Goal: Information Seeking & Learning: Learn about a topic

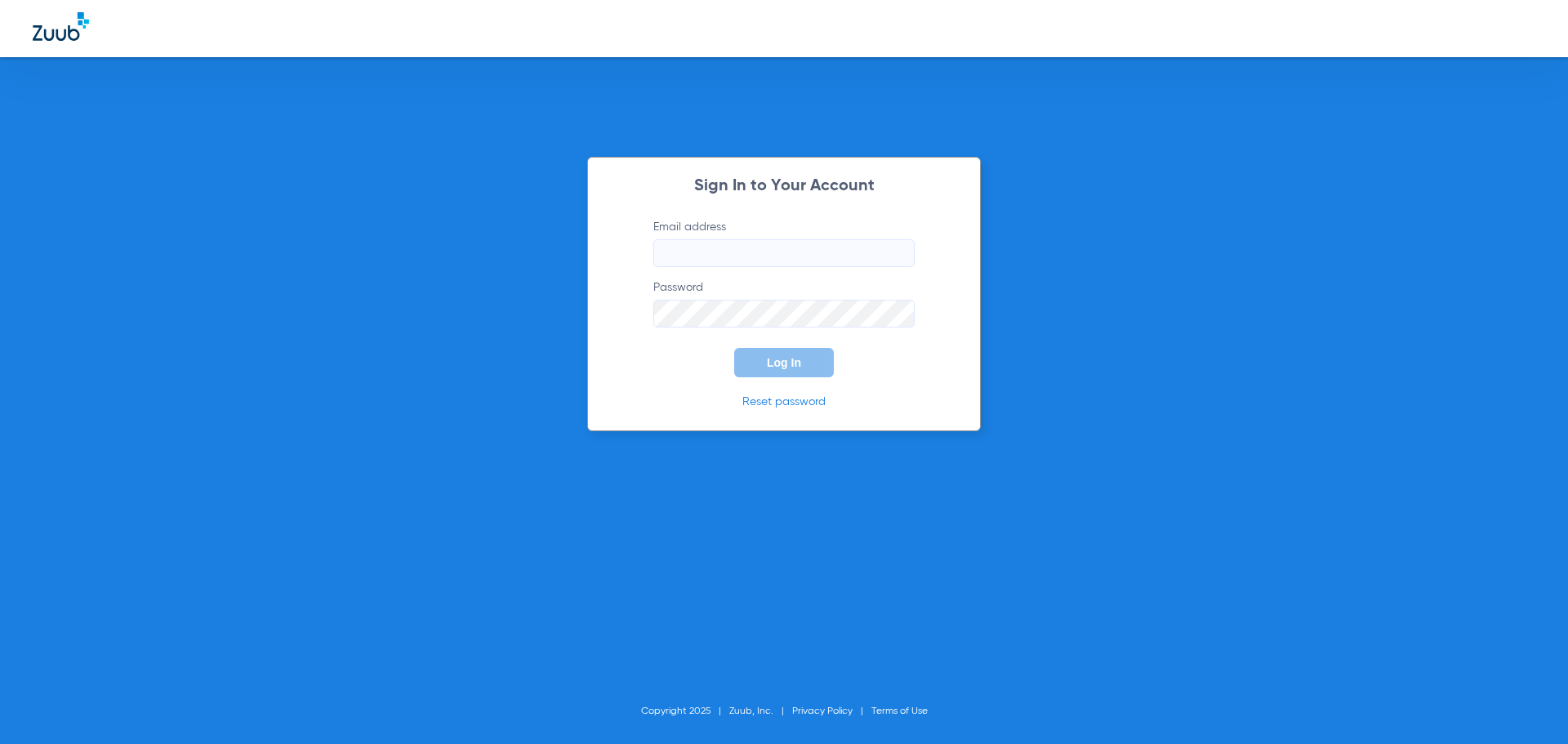
click at [735, 259] on input "Email address" at bounding box center [783, 253] width 261 height 27
type input "[EMAIL_ADDRESS][DOMAIN_NAME]"
click at [800, 363] on span "Log In" at bounding box center [783, 363] width 34 height 13
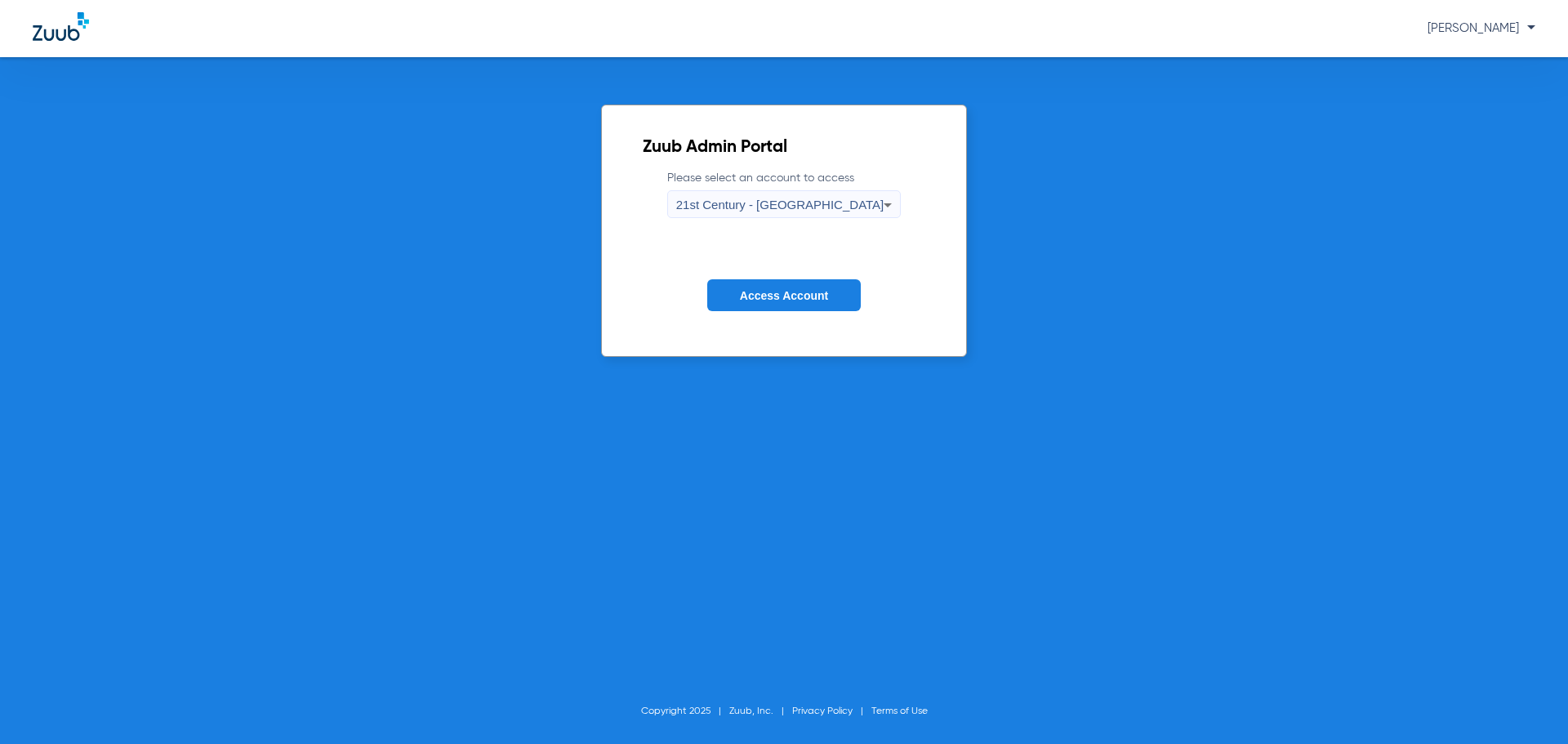
click at [811, 204] on span "21st Century - [GEOGRAPHIC_DATA]" at bounding box center [779, 204] width 208 height 14
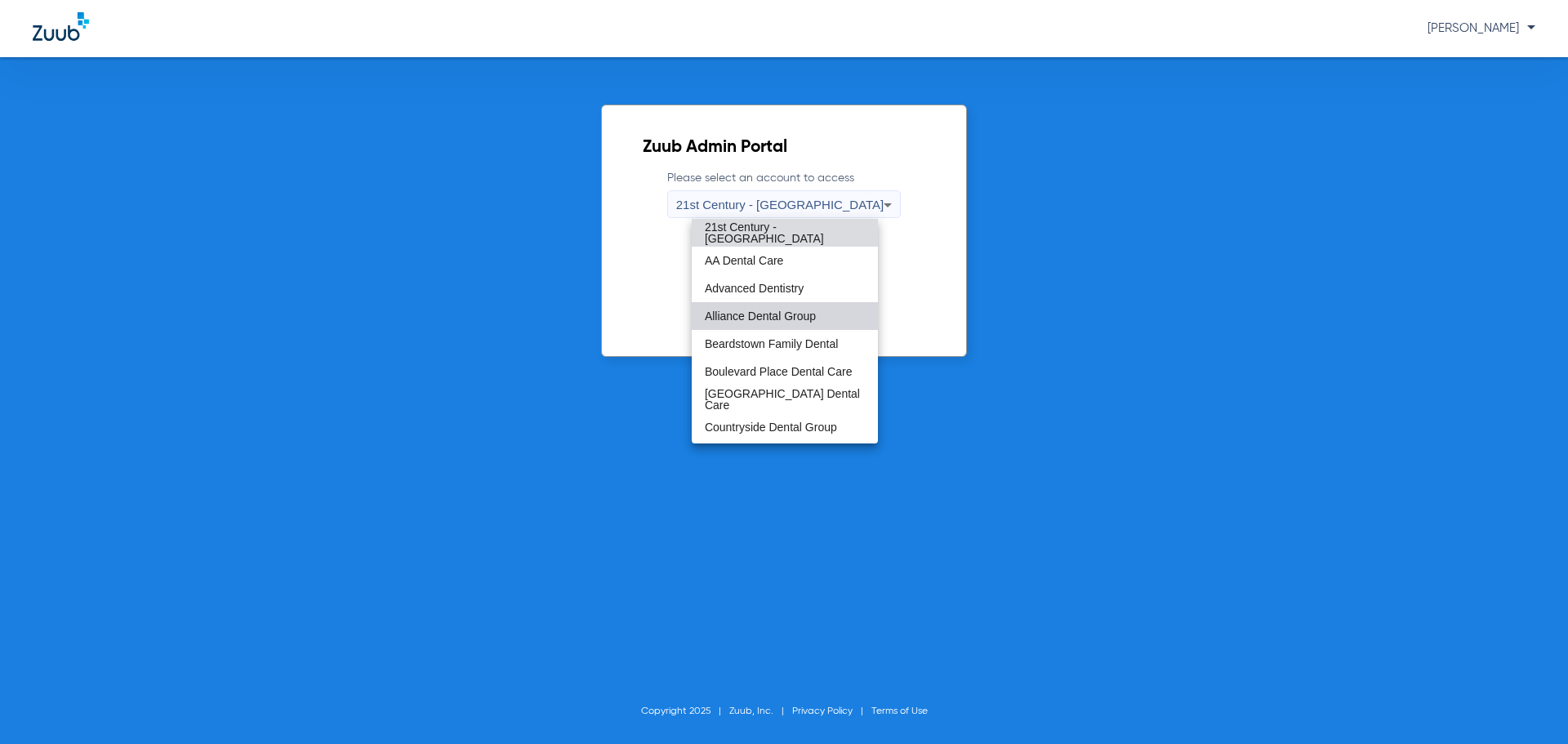
click at [801, 306] on mat-option "Alliance Dental Group" at bounding box center [784, 316] width 186 height 27
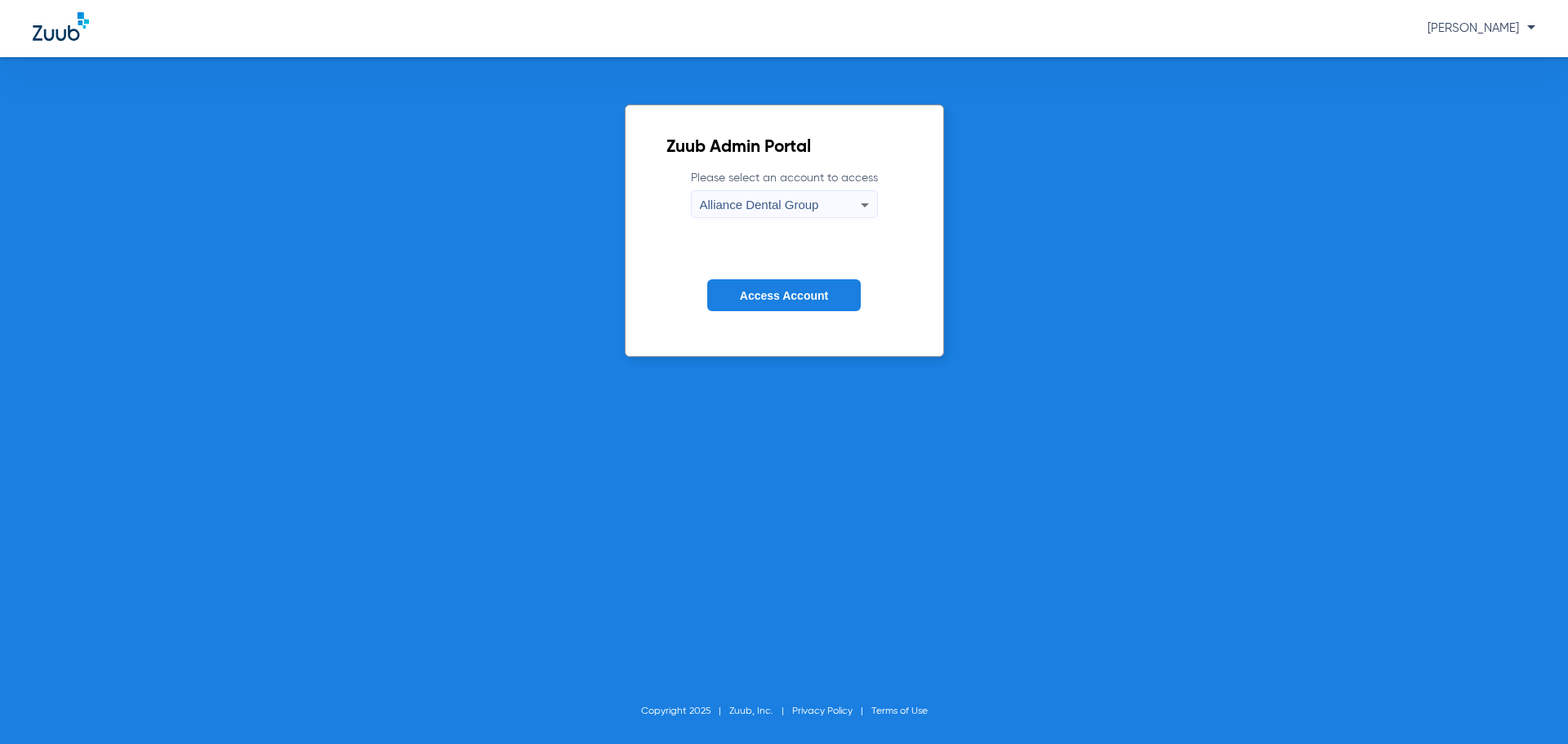
click at [802, 286] on button "Access Account" at bounding box center [784, 295] width 154 height 32
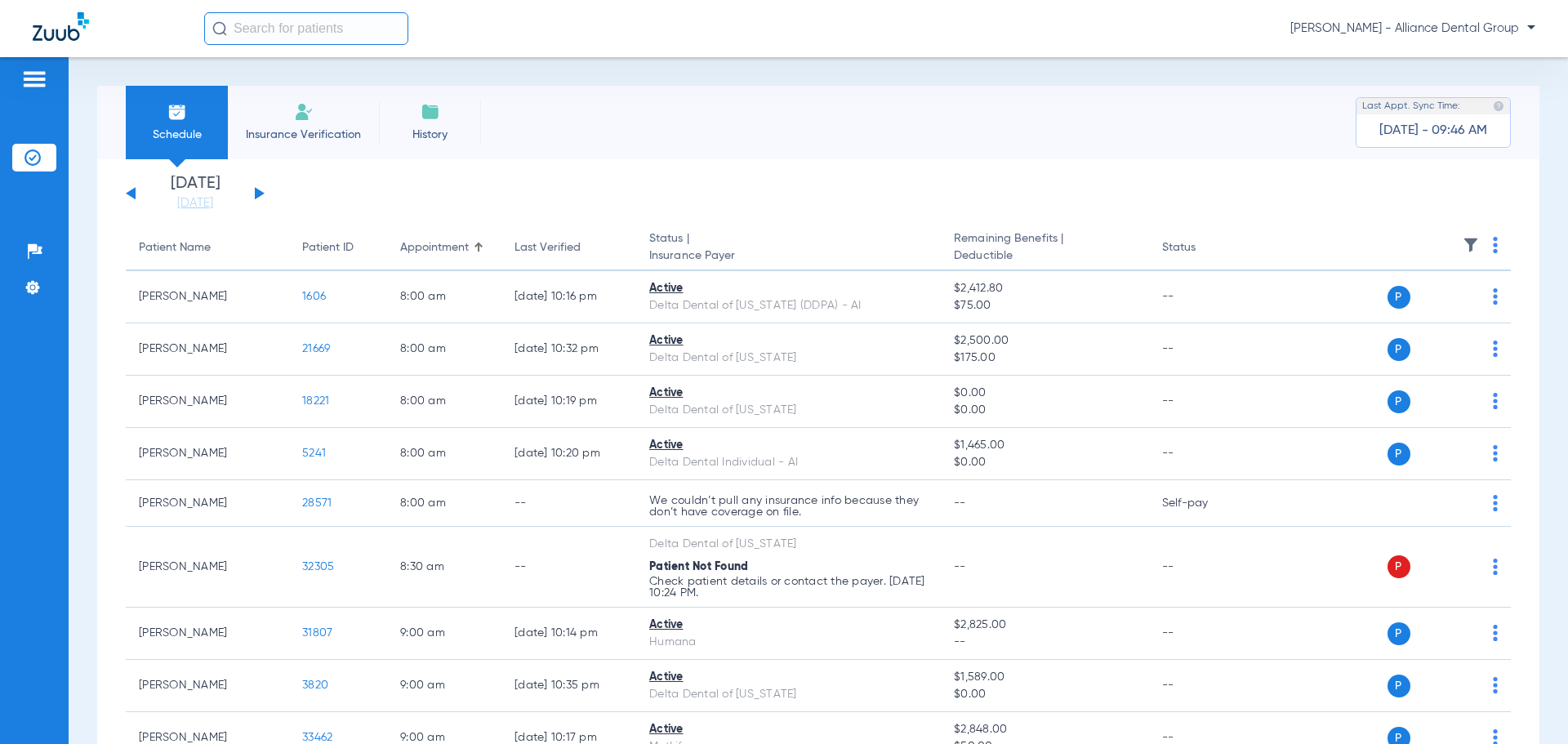
click at [333, 35] on input "text" at bounding box center [306, 28] width 204 height 33
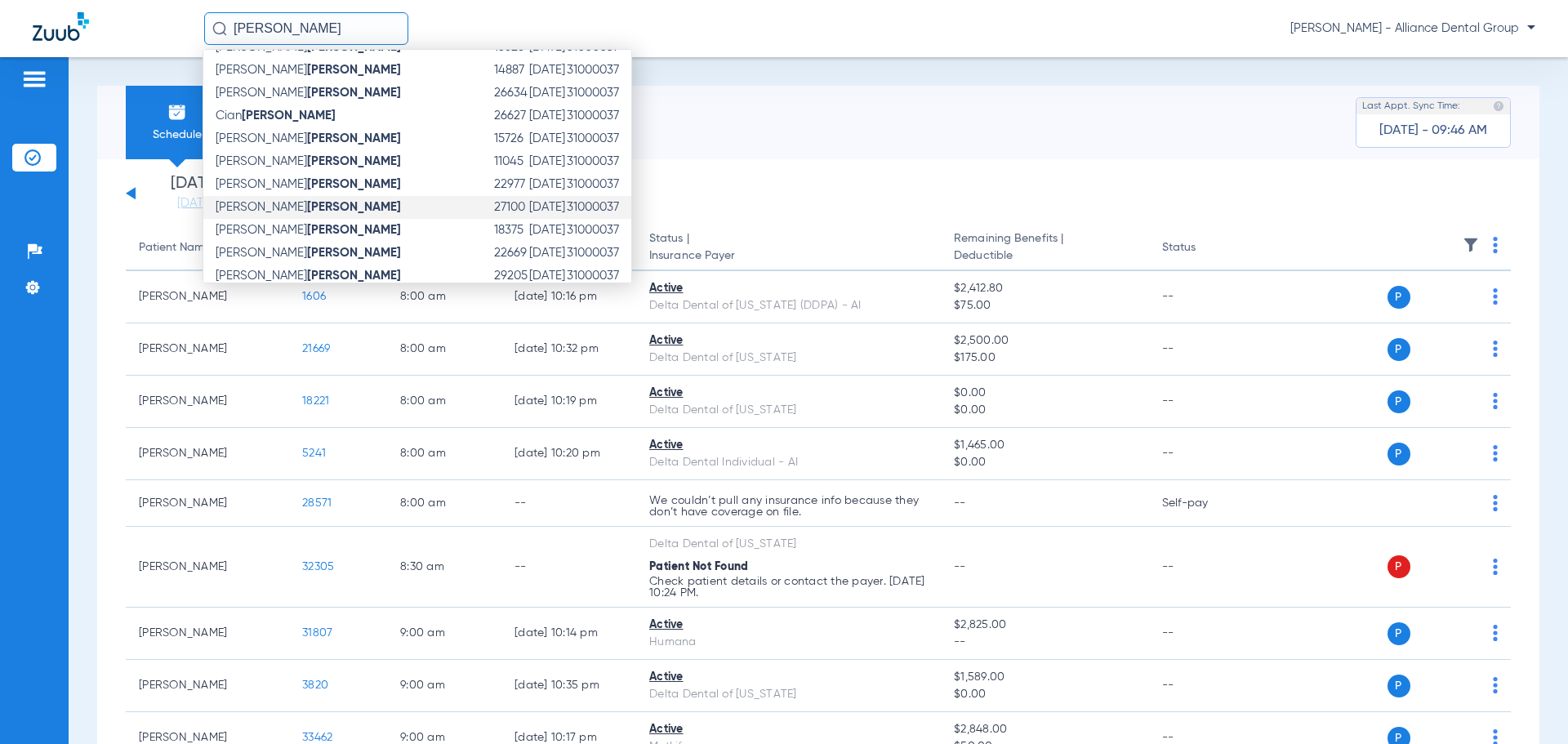
scroll to position [259, 0]
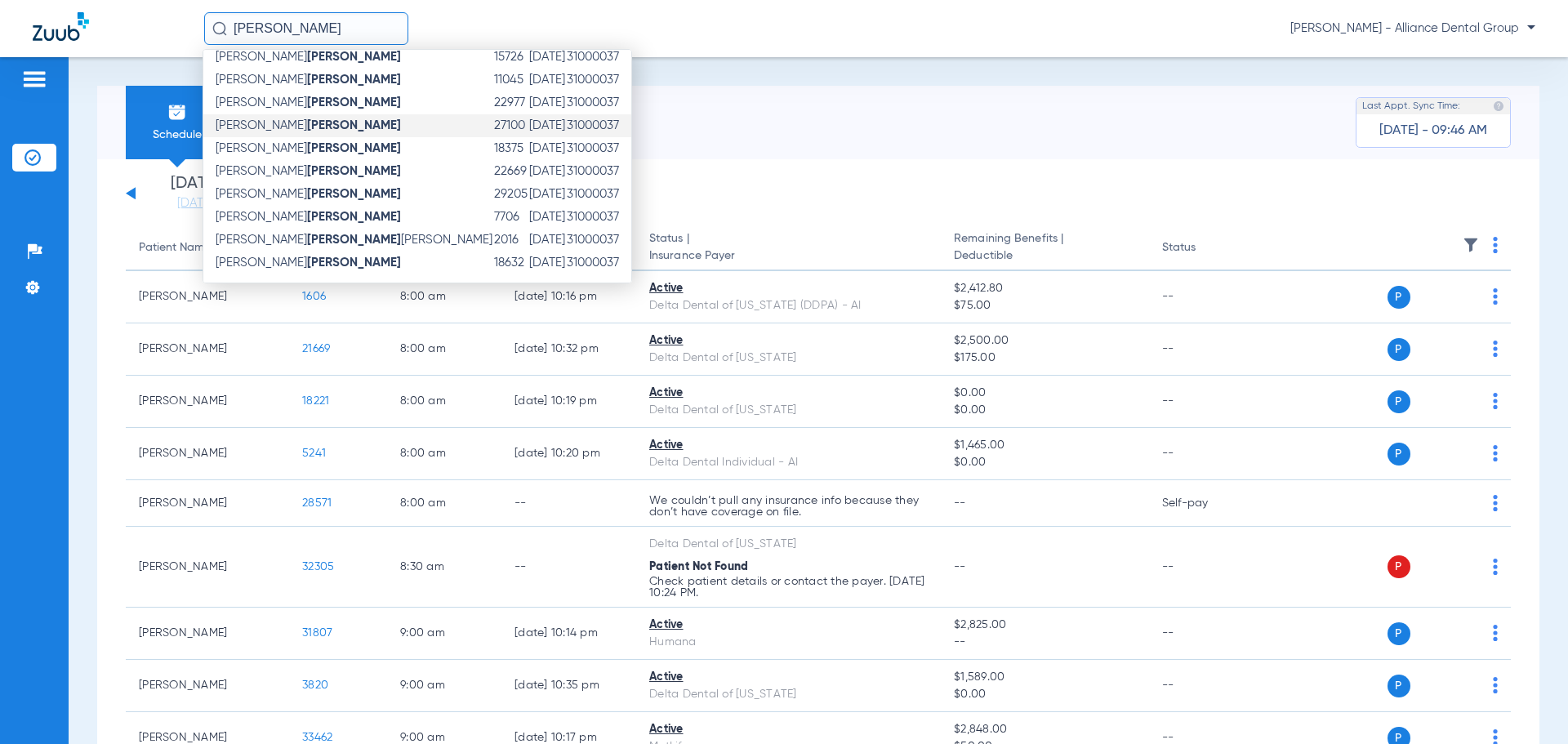
click at [307, 130] on strong "[PERSON_NAME]" at bounding box center [354, 125] width 94 height 12
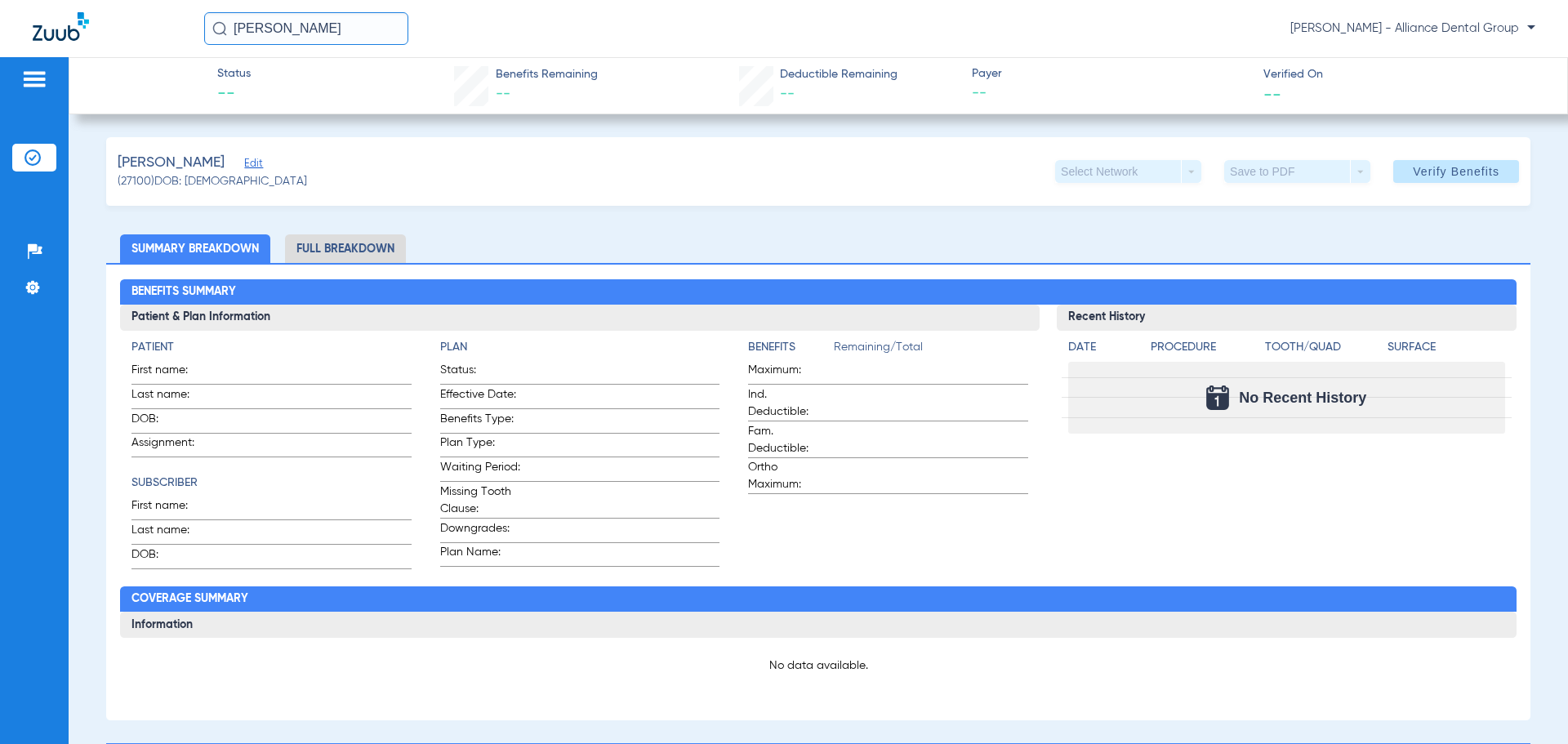
click at [321, 25] on input "[PERSON_NAME]" at bounding box center [306, 28] width 204 height 33
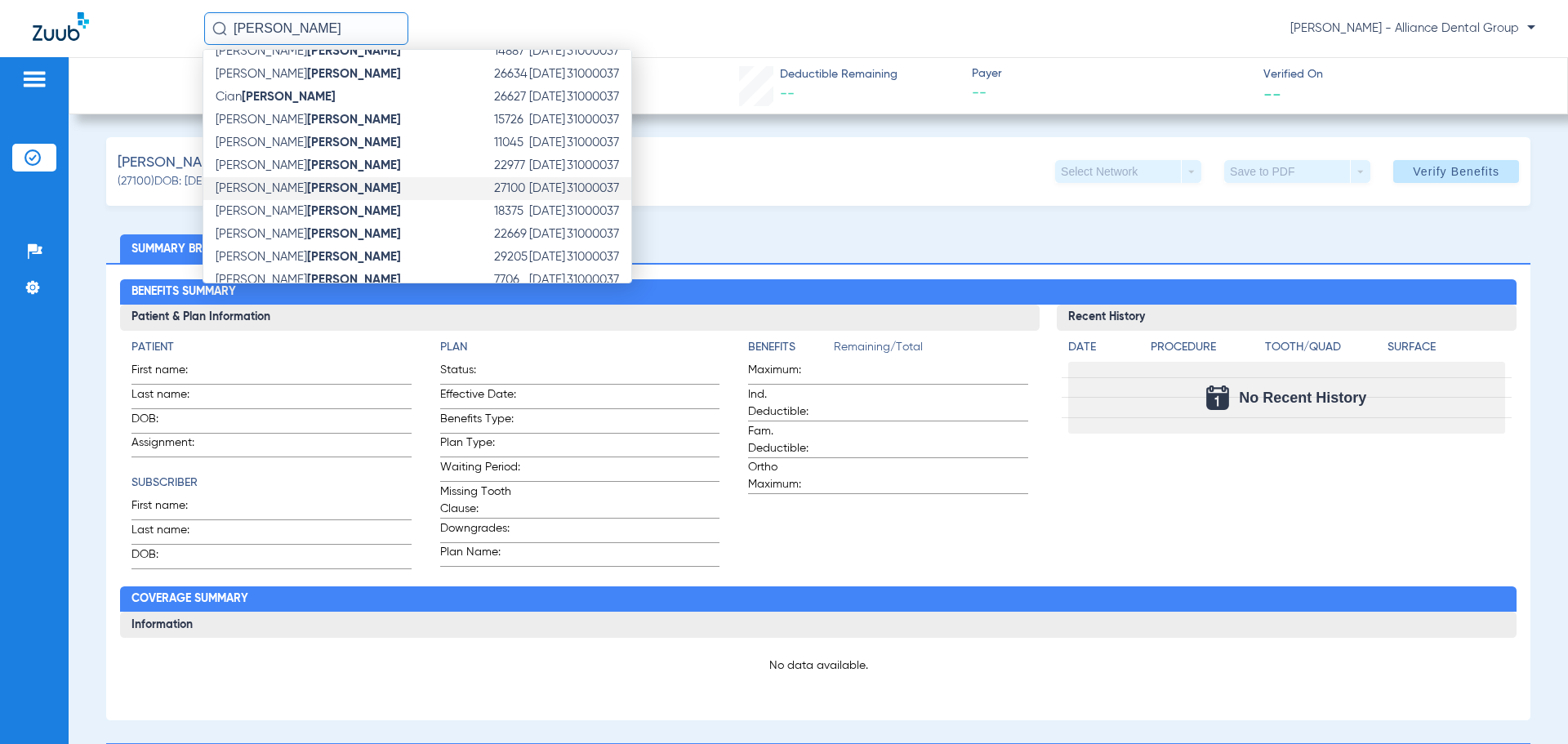
scroll to position [245, 0]
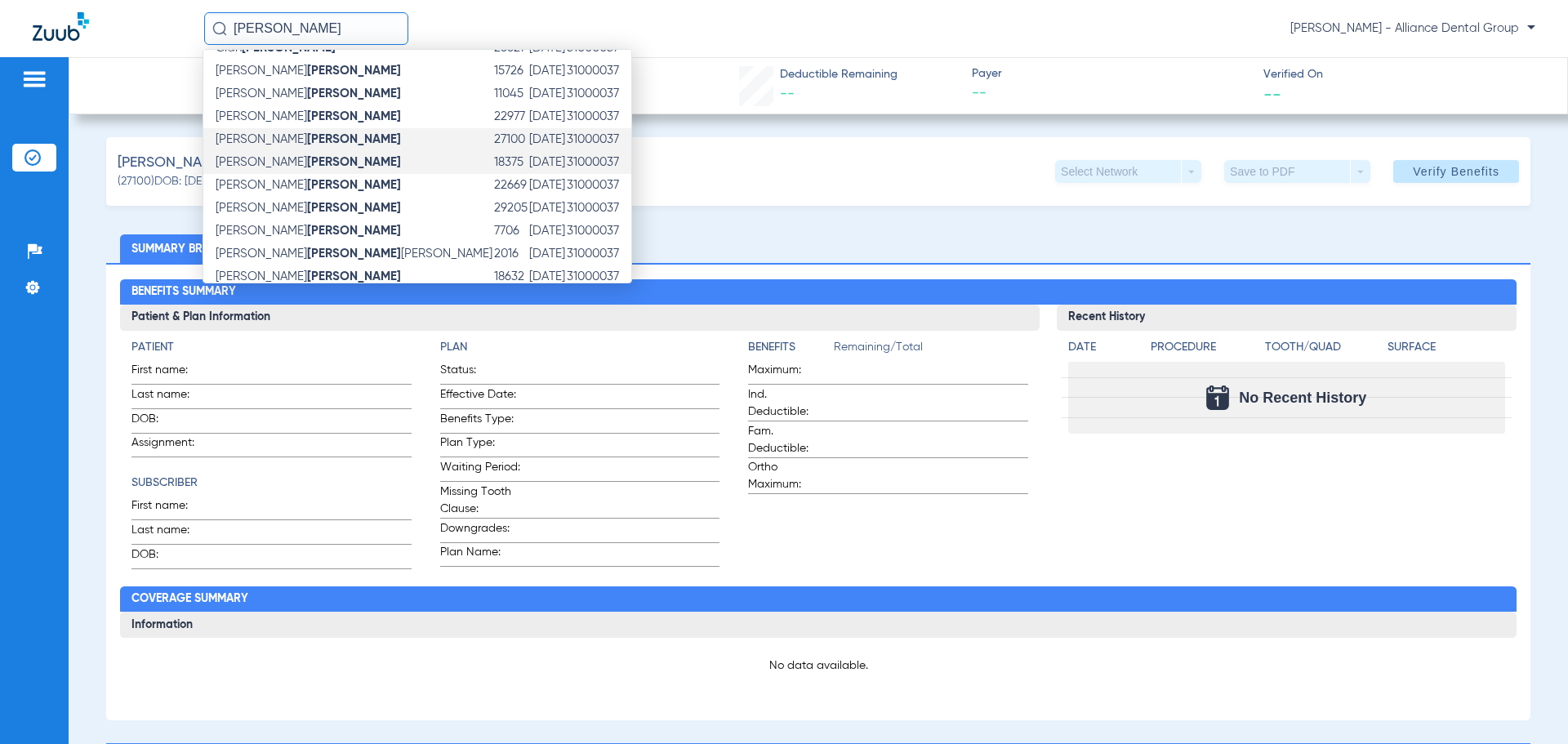
click at [307, 162] on strong "[PERSON_NAME]" at bounding box center [354, 161] width 94 height 12
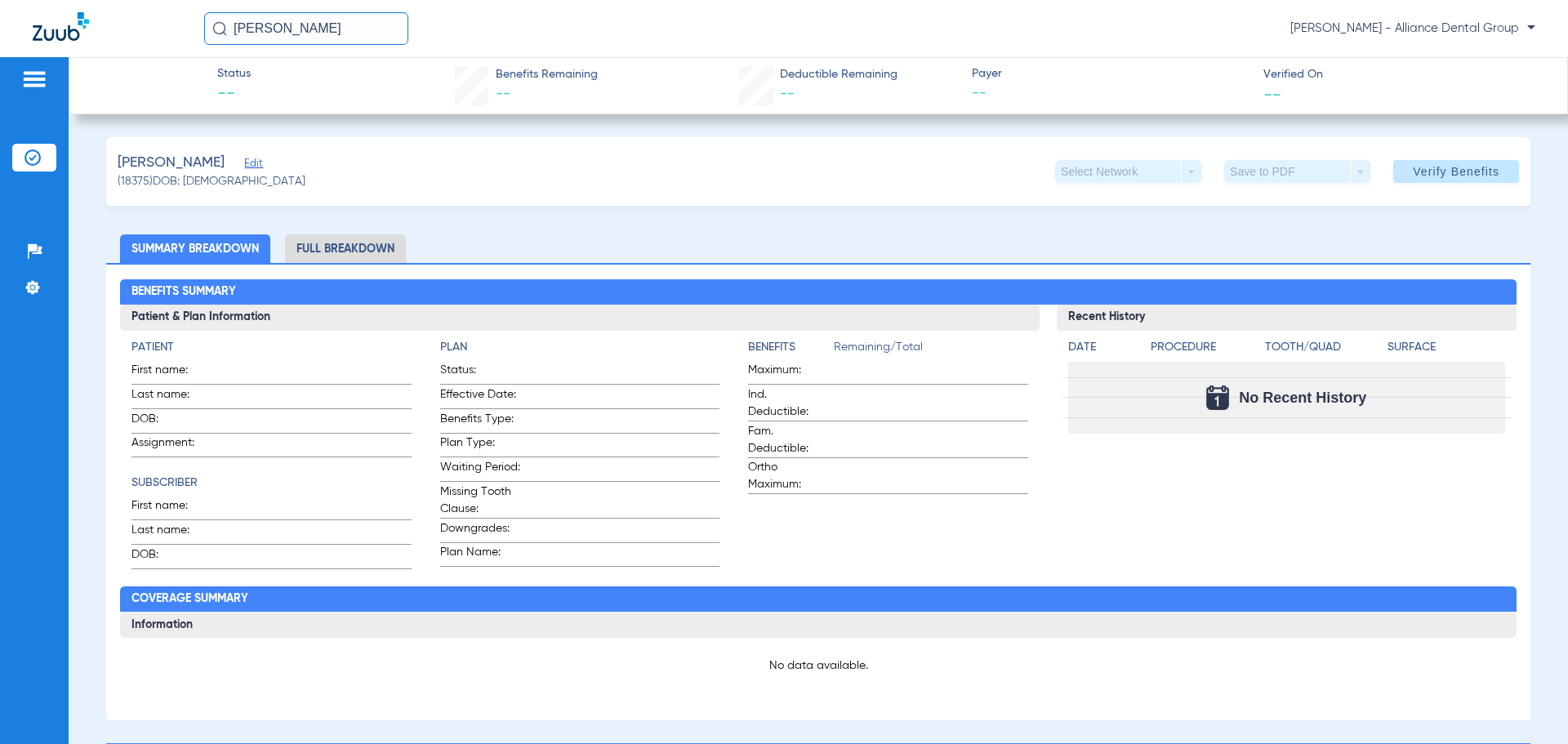
click at [394, 257] on li "Full Breakdown" at bounding box center [345, 248] width 121 height 28
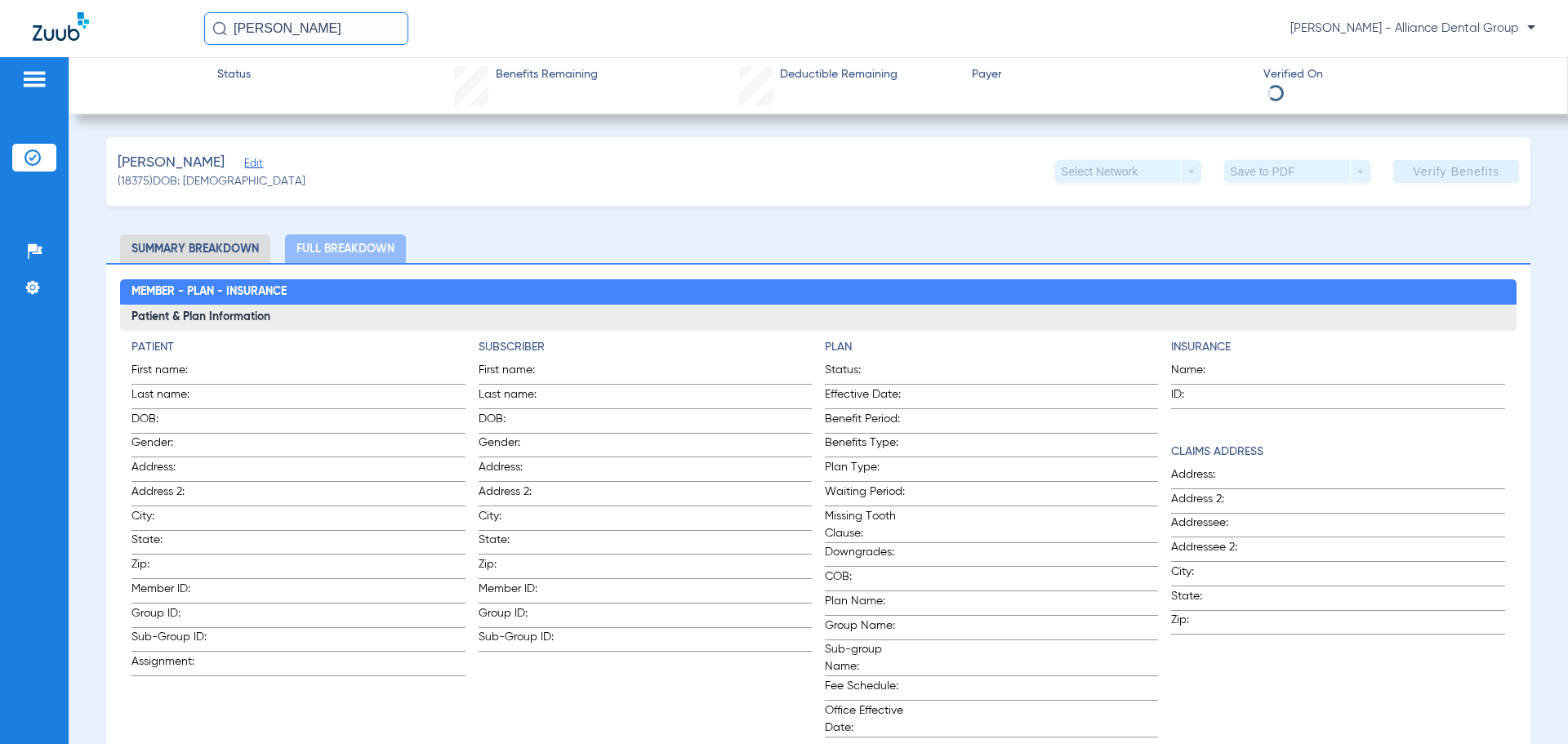
click at [373, 30] on input "[PERSON_NAME]" at bounding box center [306, 28] width 204 height 33
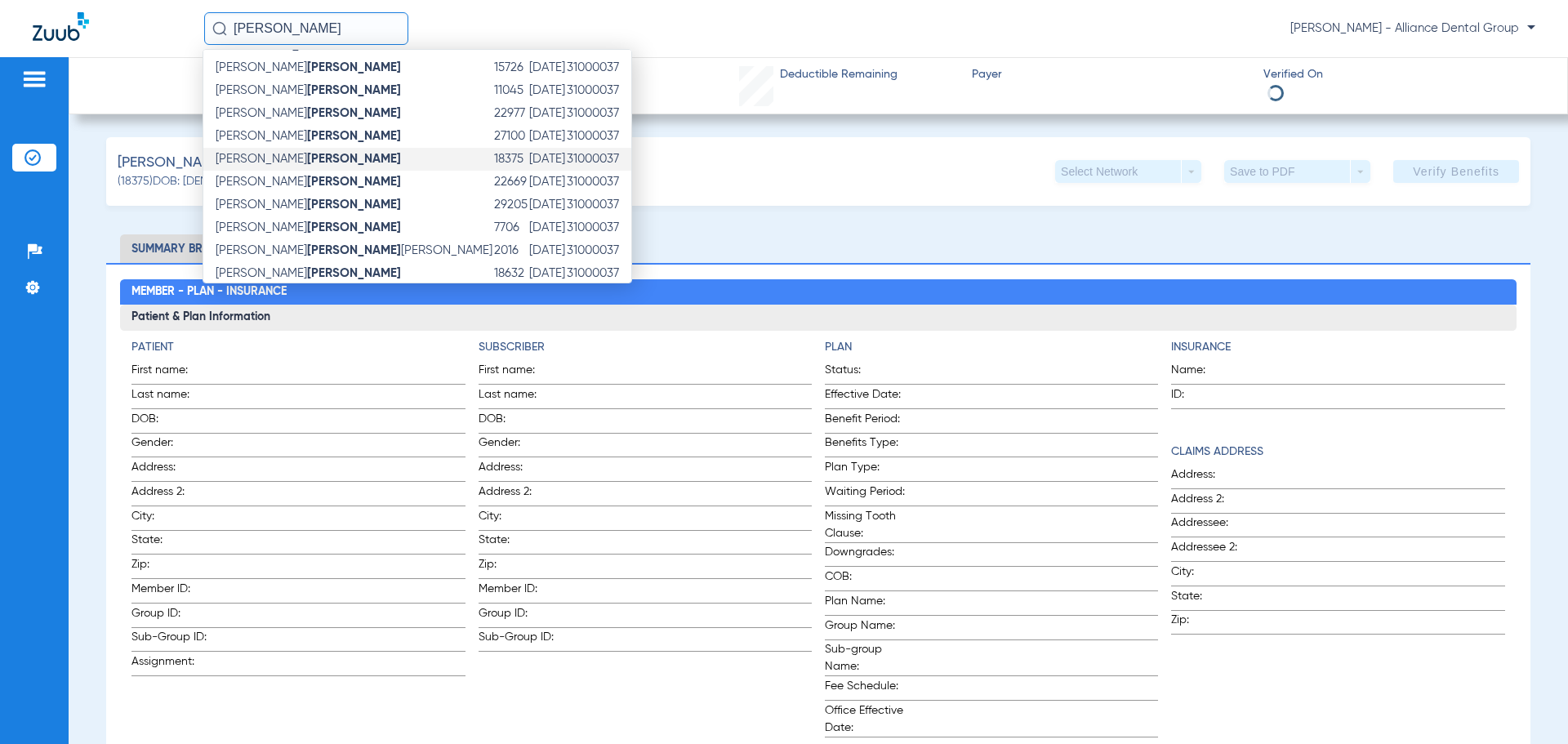
scroll to position [259, 0]
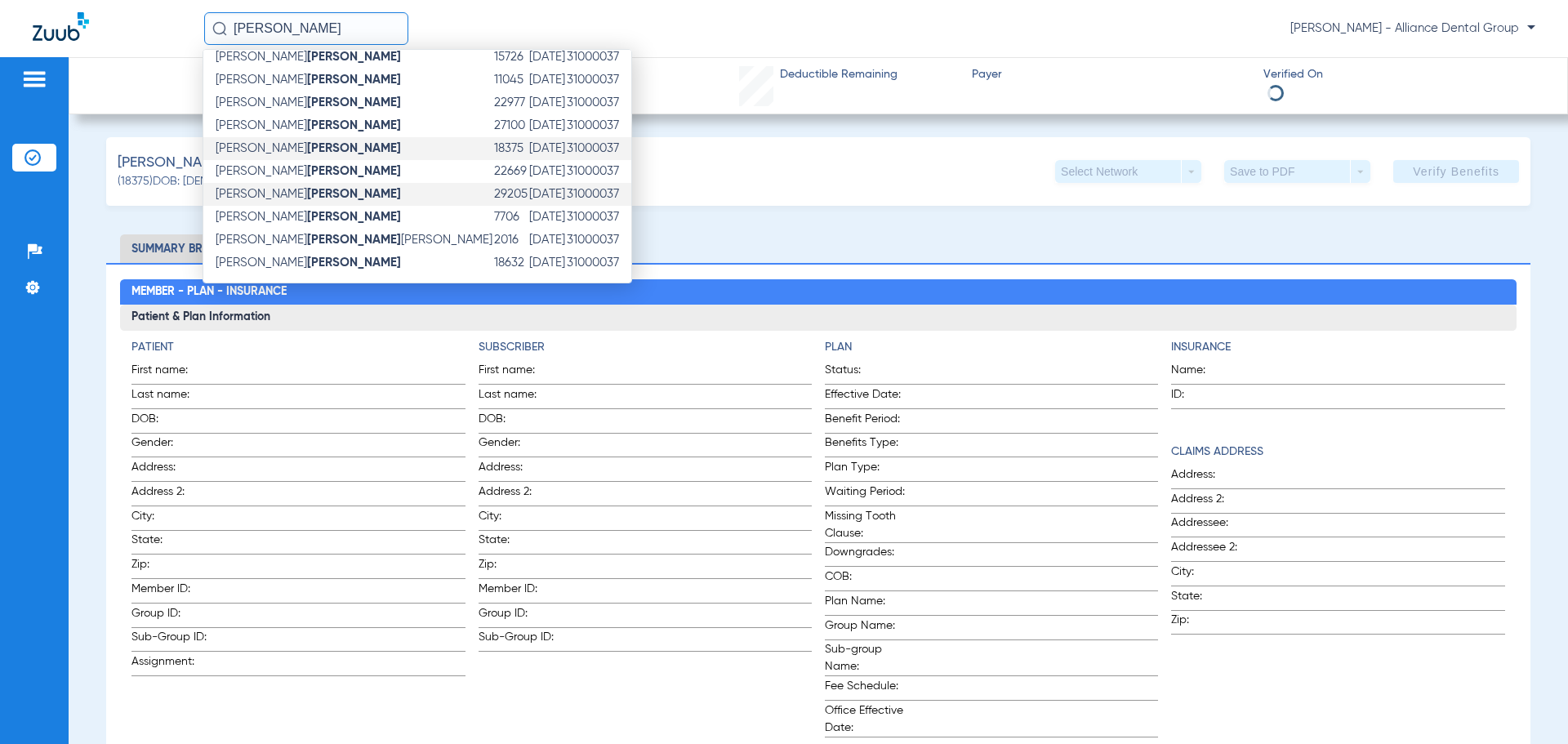
click at [307, 195] on strong "[PERSON_NAME]" at bounding box center [354, 193] width 94 height 12
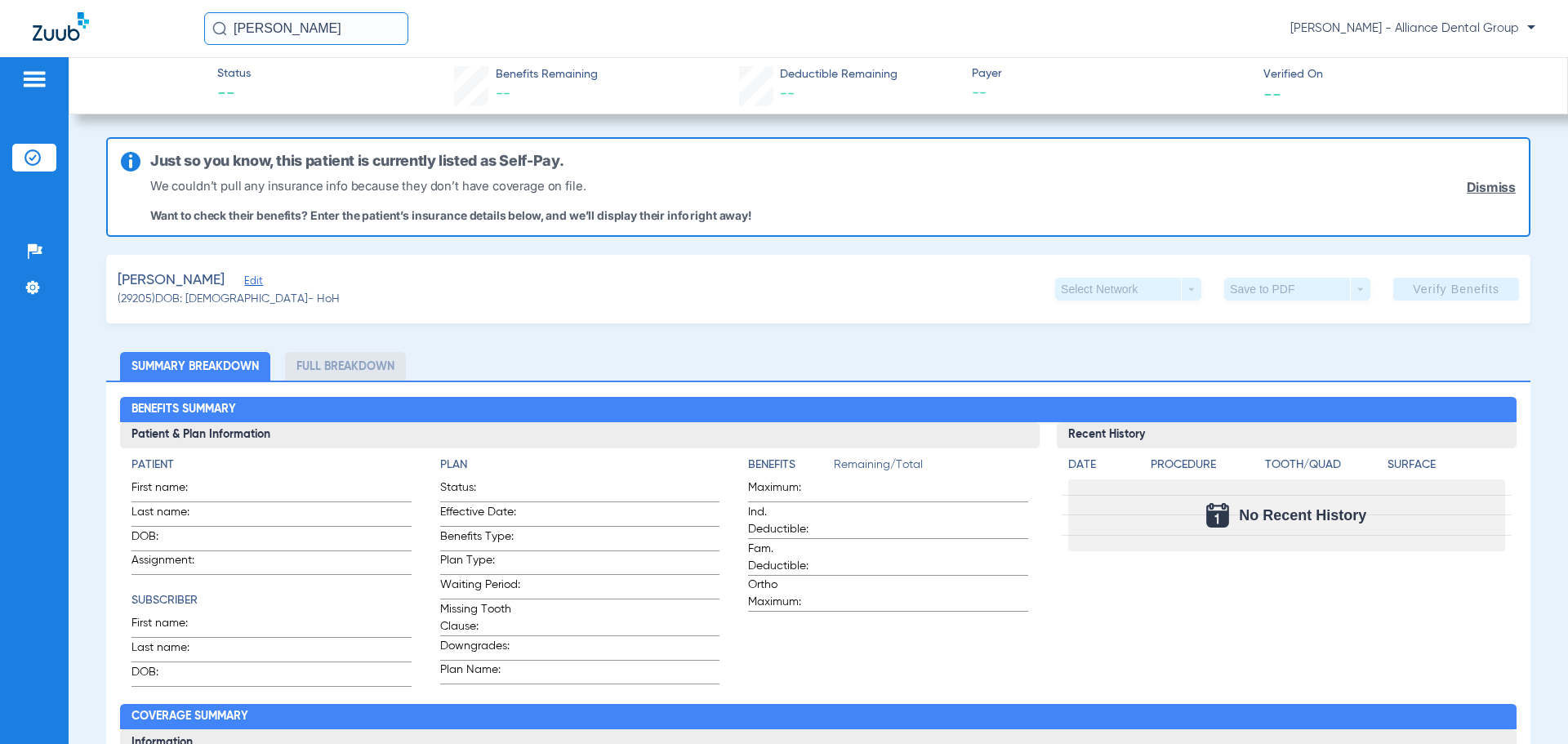
click at [340, 30] on input "[PERSON_NAME]" at bounding box center [306, 28] width 204 height 33
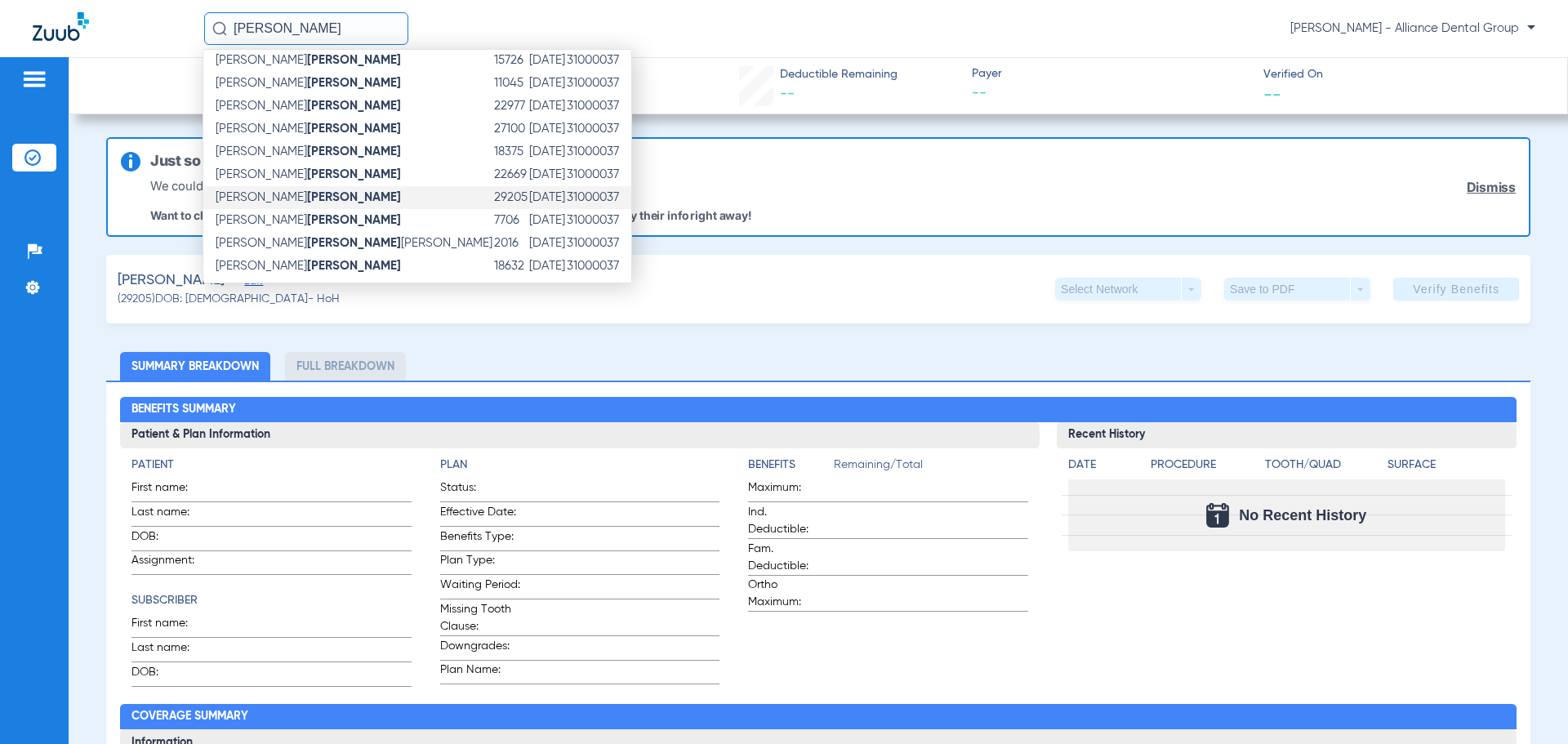
scroll to position [259, 0]
click at [286, 27] on input "[PERSON_NAME]" at bounding box center [306, 28] width 204 height 33
drag, startPoint x: 297, startPoint y: 24, endPoint x: 206, endPoint y: 21, distance: 91.0
click at [206, 21] on input "[PERSON_NAME]" at bounding box center [306, 28] width 204 height 33
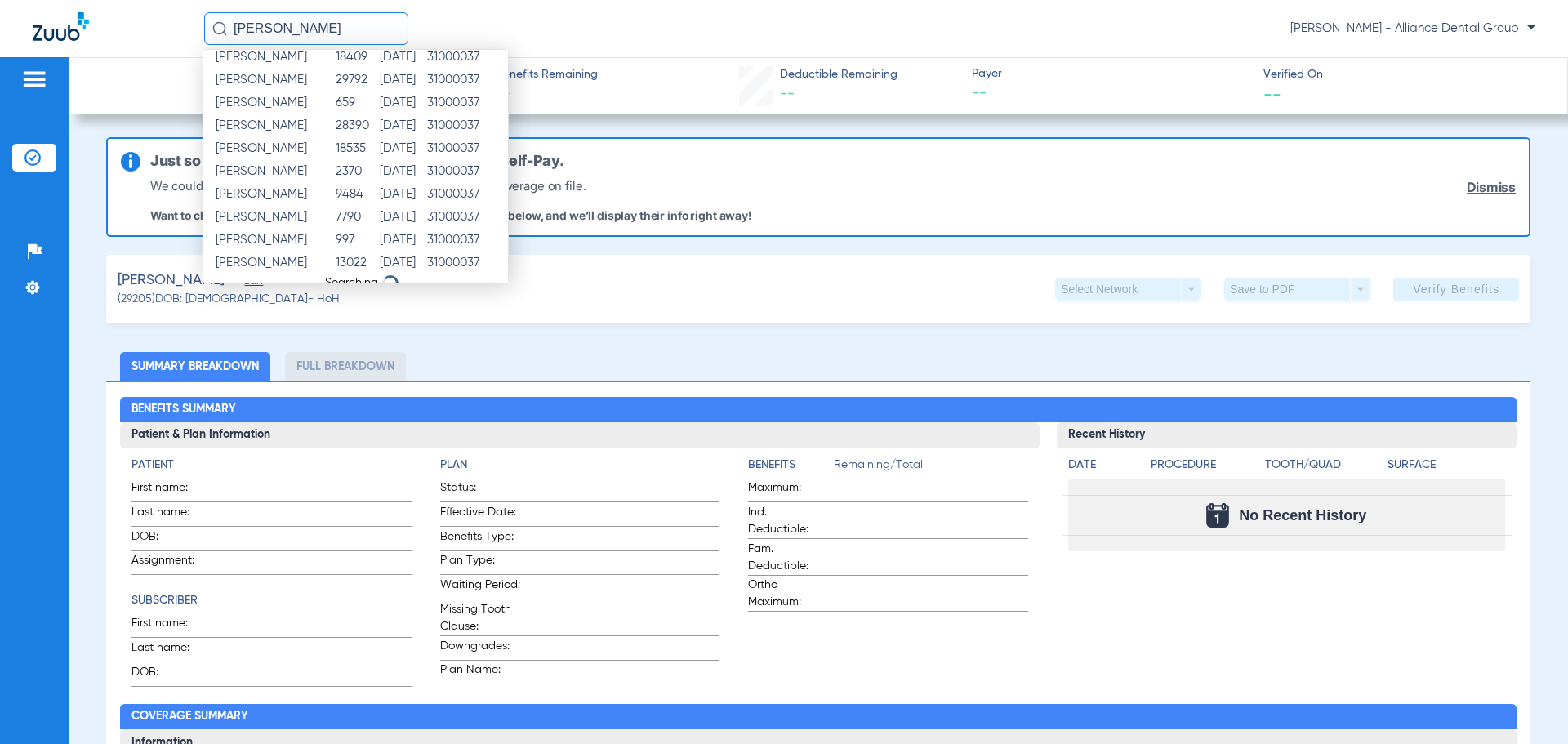
scroll to position [0, 0]
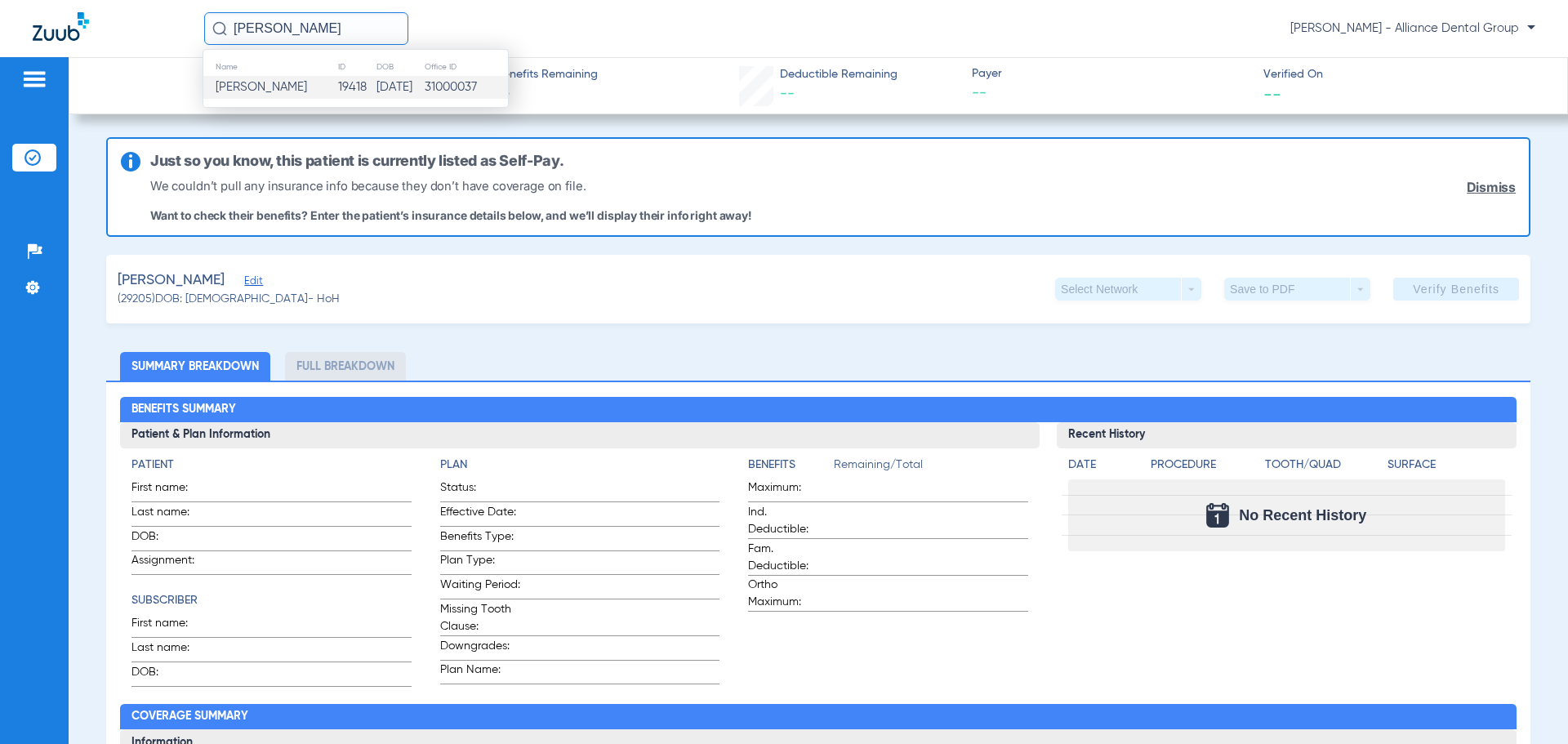
type input "[PERSON_NAME]"
click at [337, 83] on td "19418" at bounding box center [356, 87] width 38 height 23
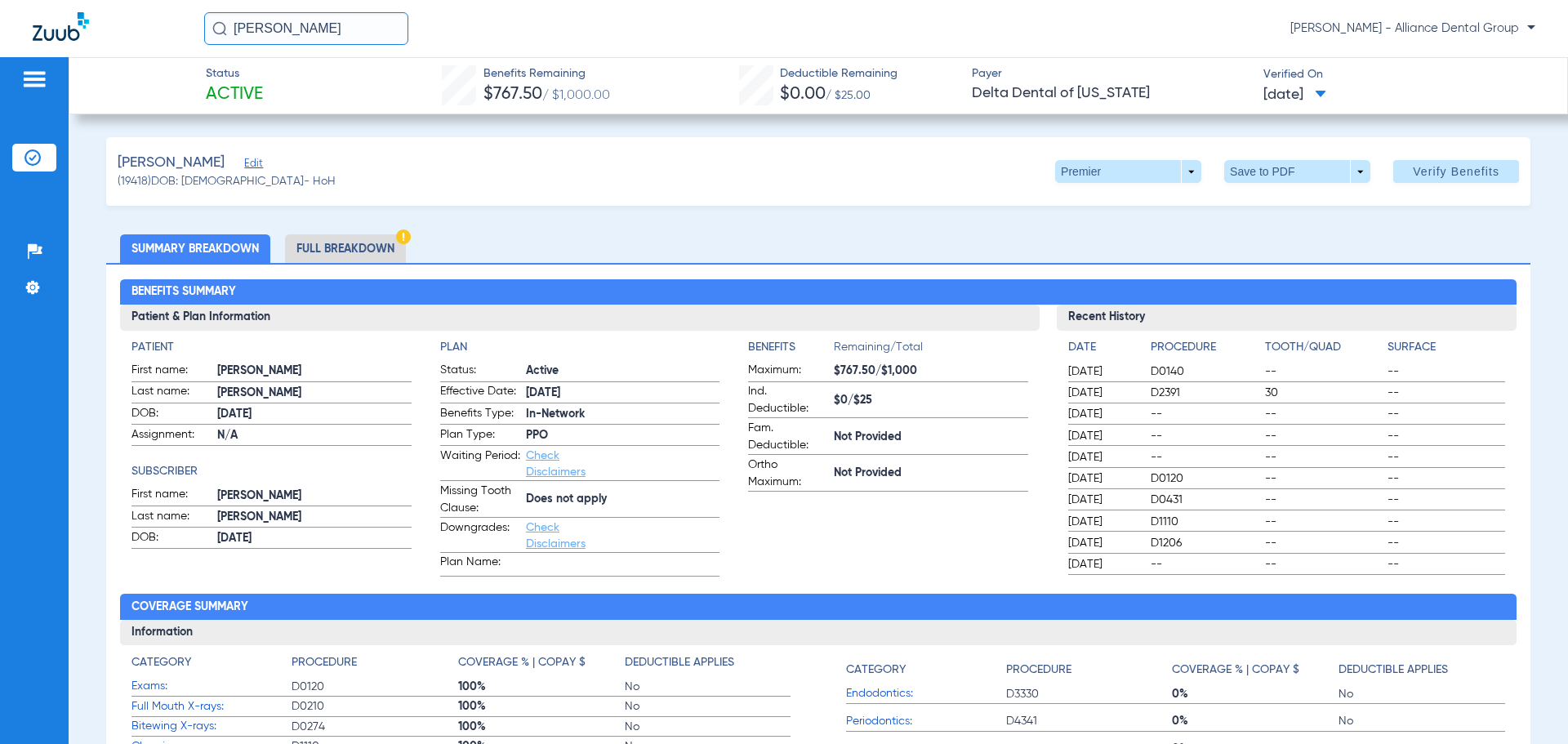
click at [387, 254] on li "Full Breakdown" at bounding box center [345, 248] width 121 height 28
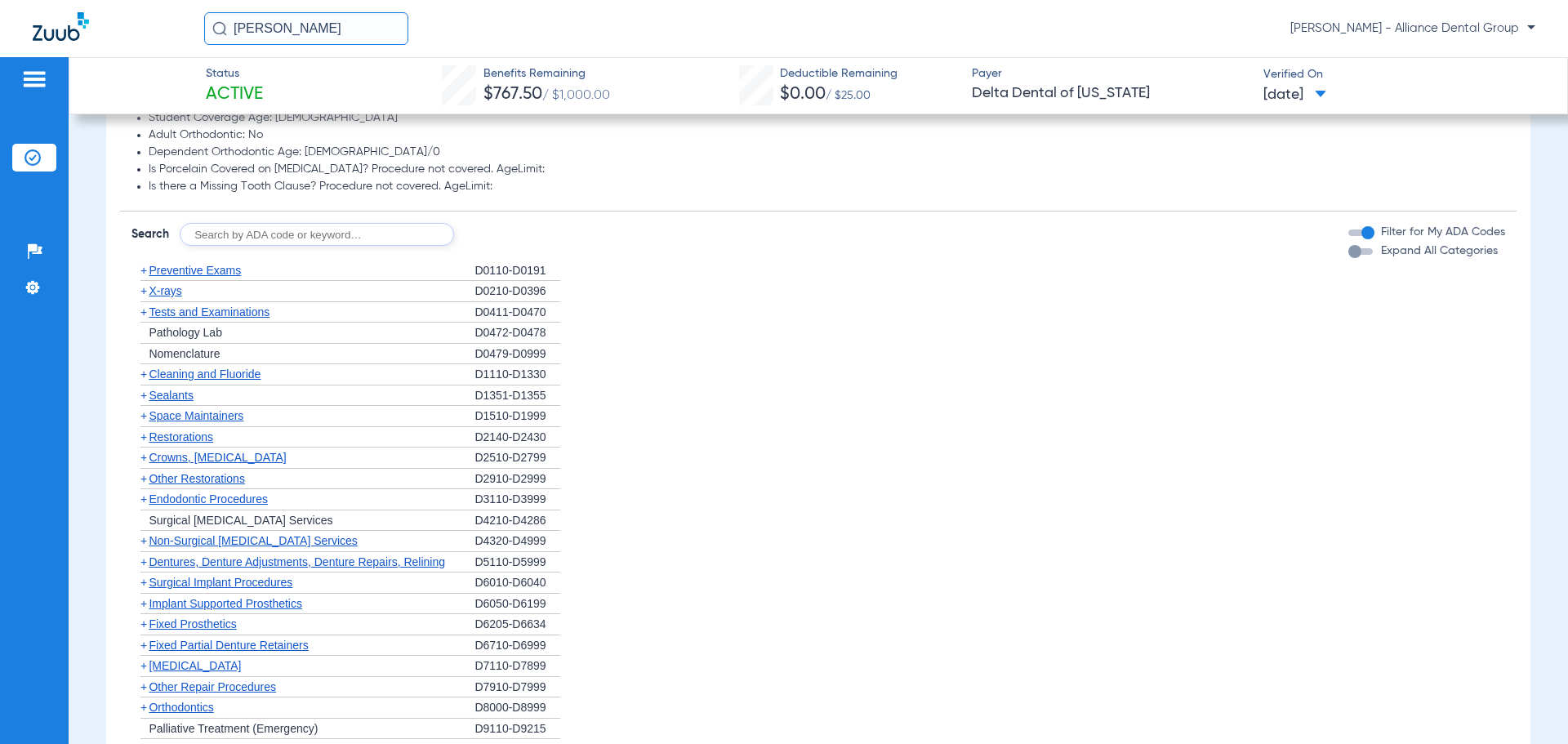
scroll to position [1389, 0]
click at [186, 439] on span "Restorations" at bounding box center [180, 436] width 64 height 13
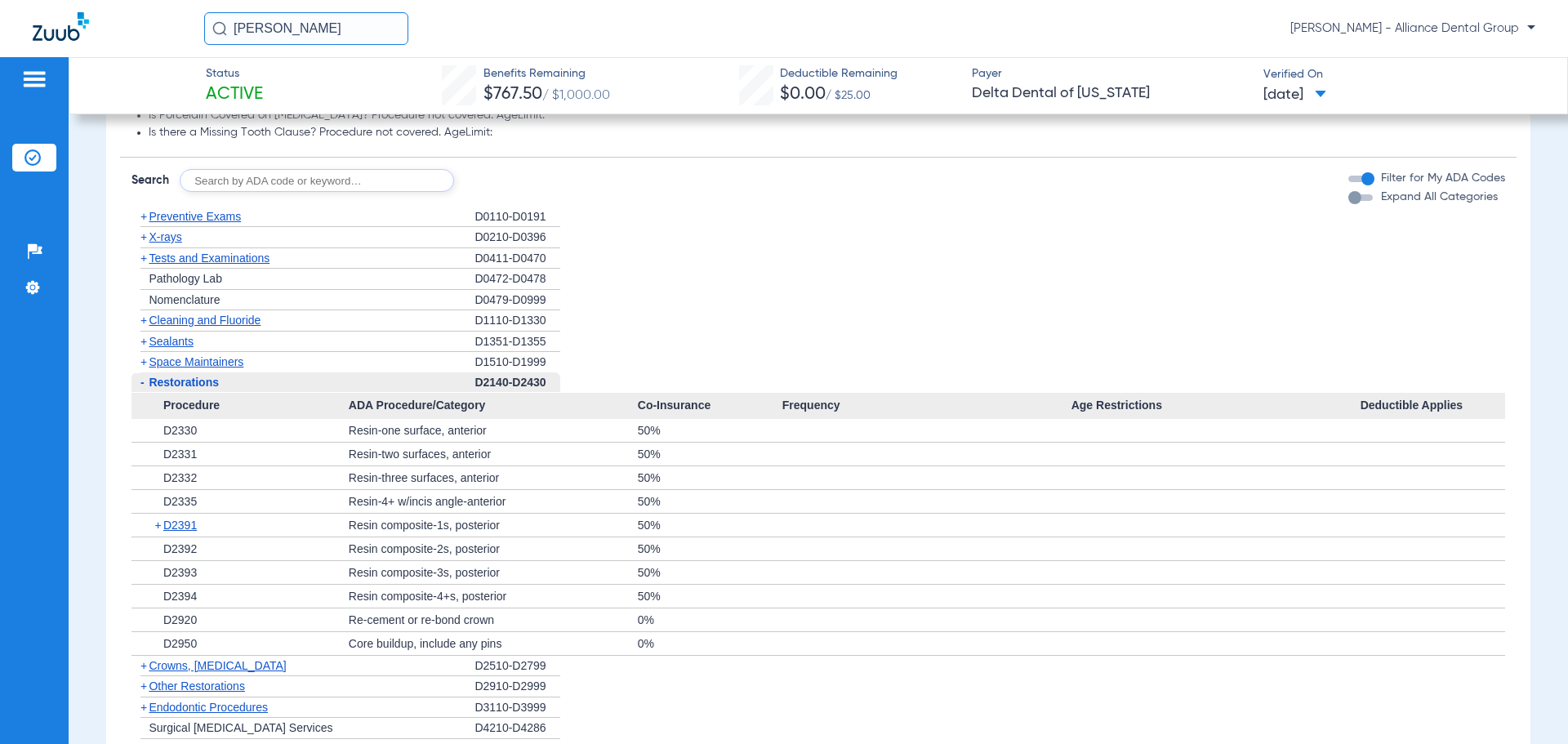
scroll to position [1471, 0]
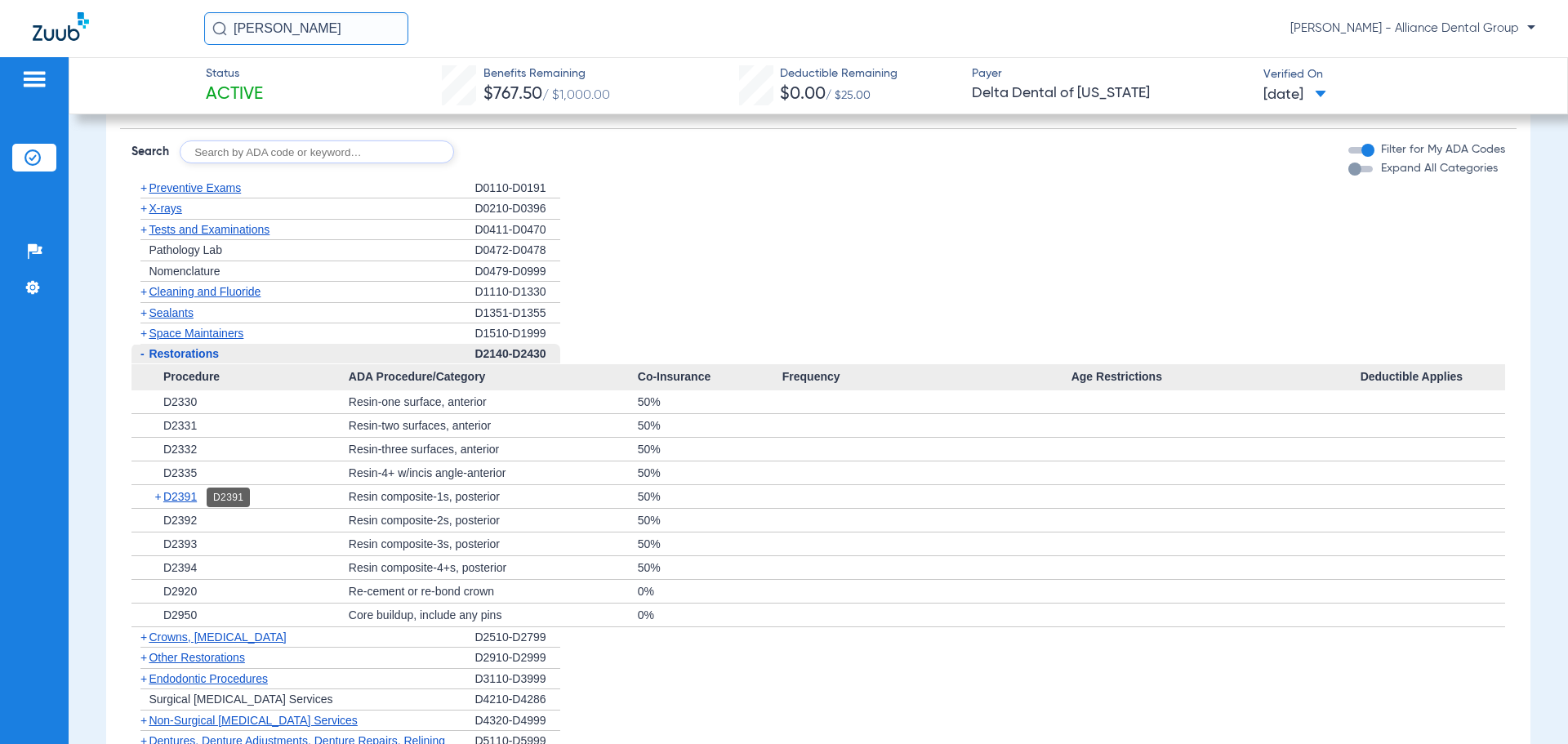
click at [187, 496] on span "D2391" at bounding box center [180, 497] width 34 height 13
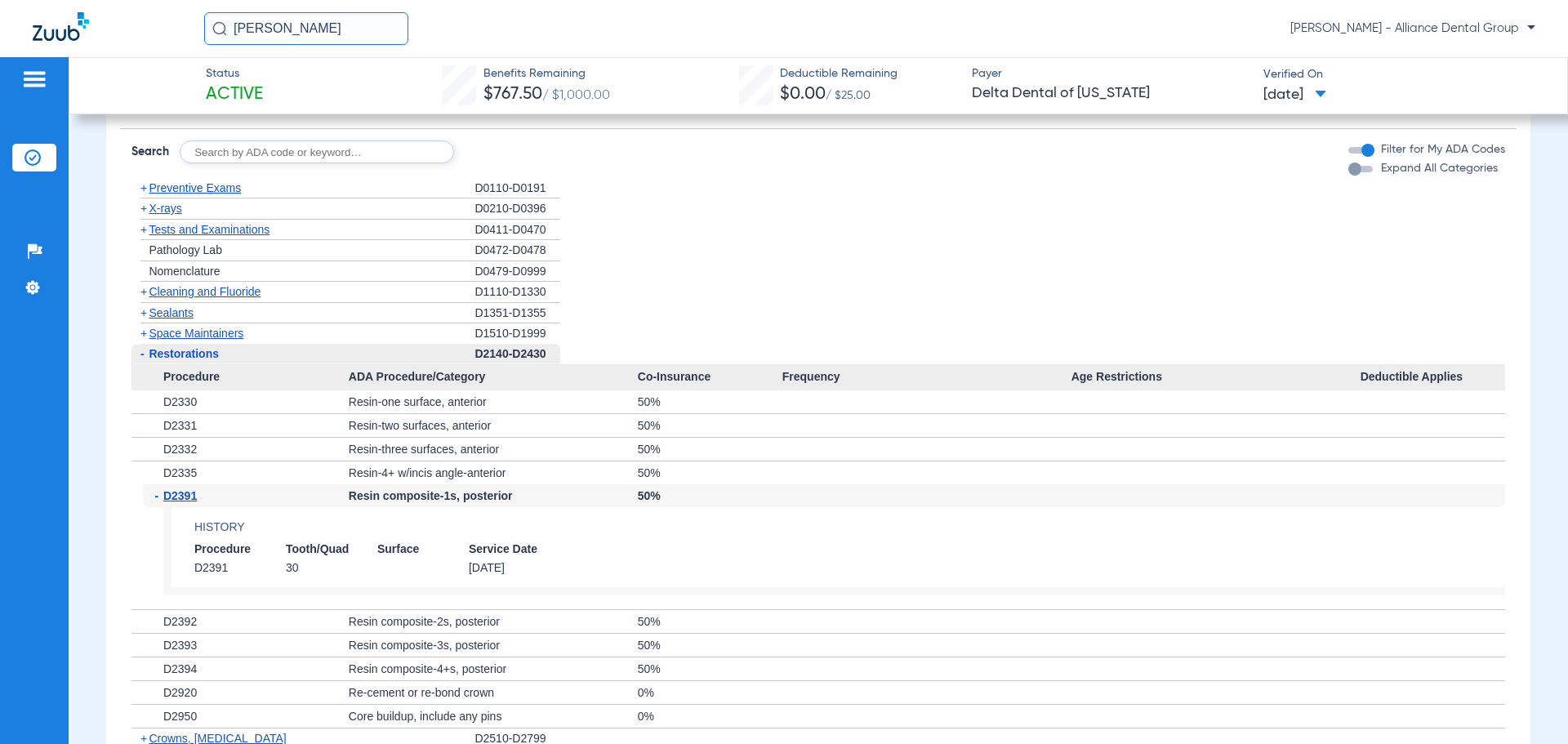
click at [187, 496] on span "D2391" at bounding box center [180, 496] width 34 height 13
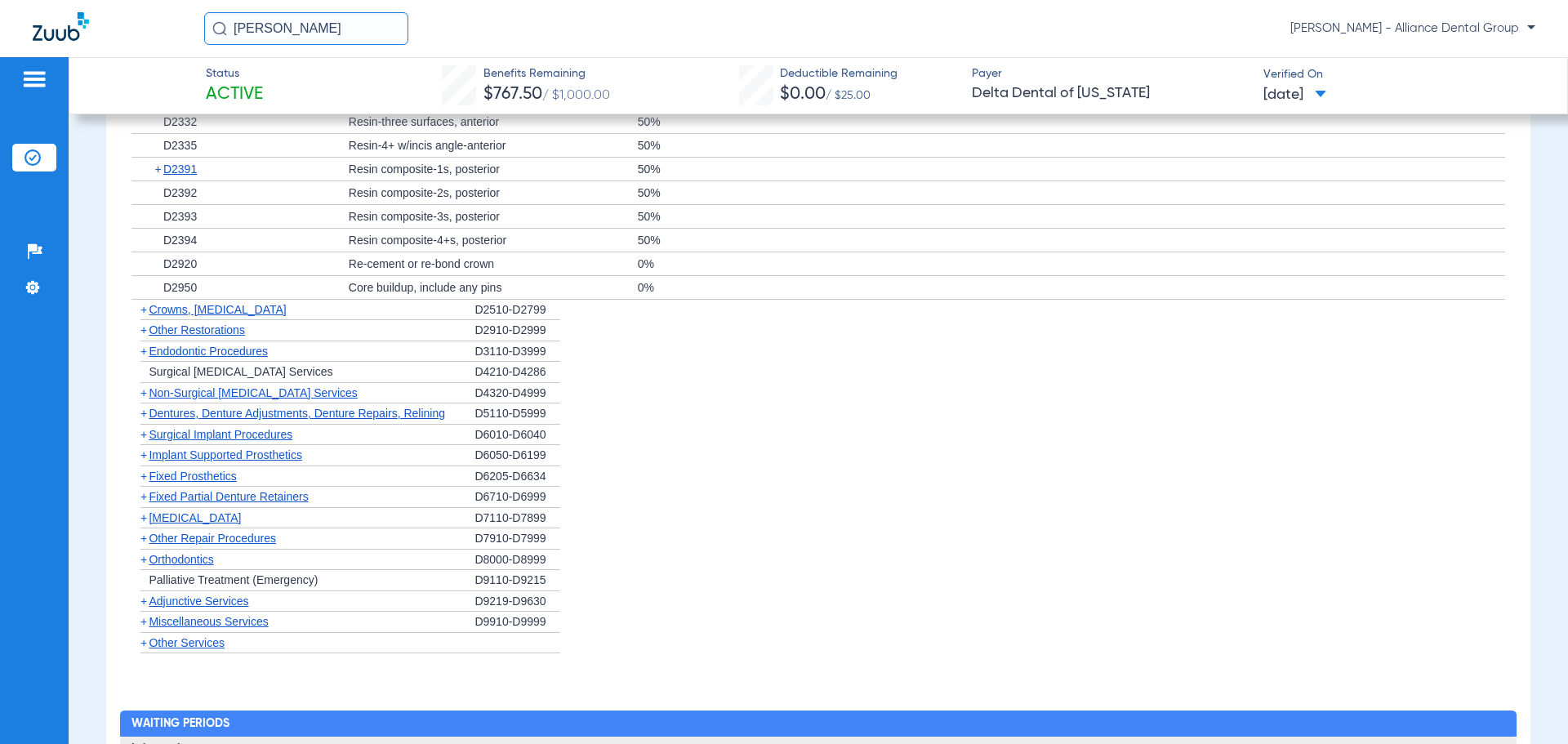
scroll to position [1797, 0]
click at [267, 397] on span "Non-Surgical [MEDICAL_DATA] Services" at bounding box center [252, 394] width 208 height 13
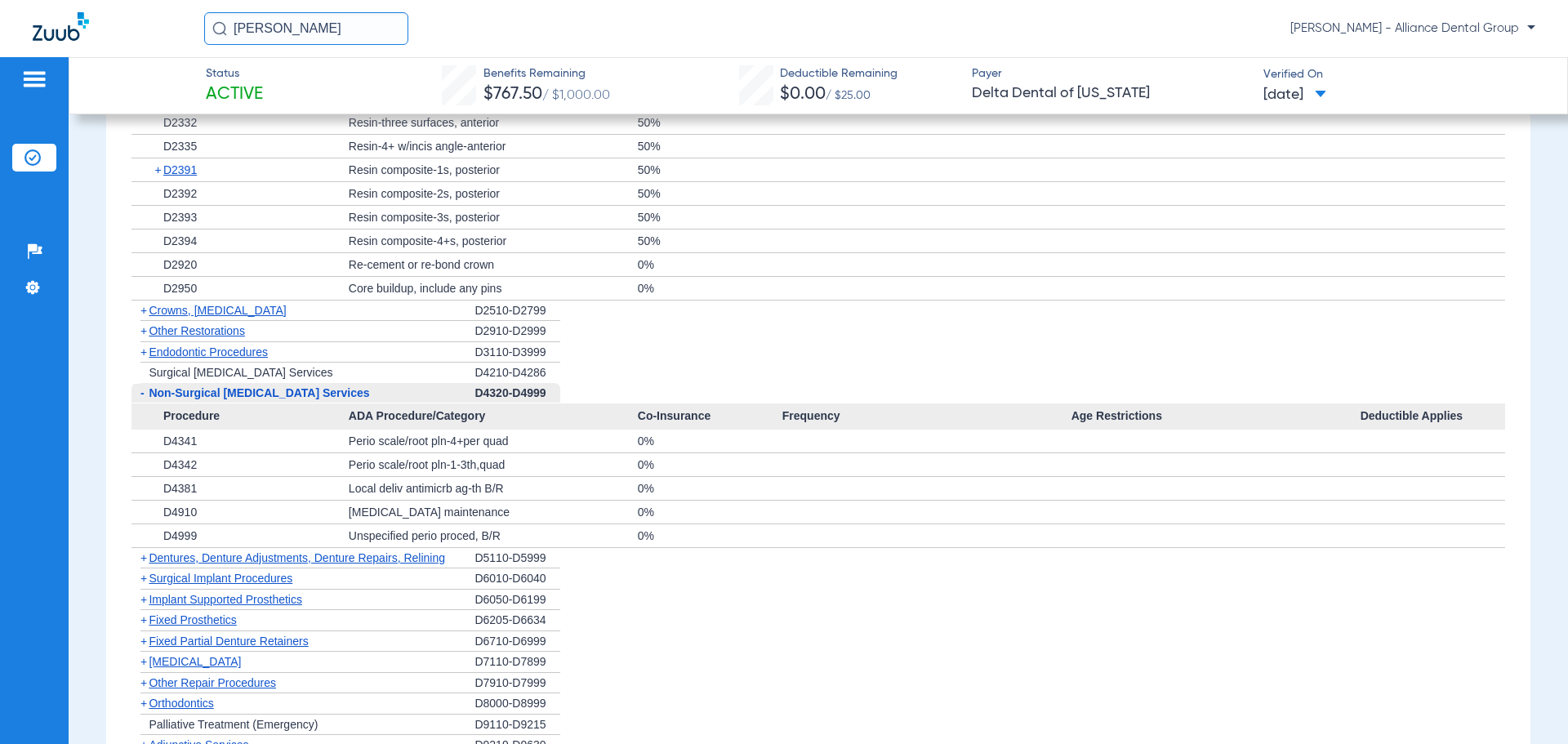
click at [251, 356] on span "Endodontic Procedures" at bounding box center [208, 352] width 119 height 13
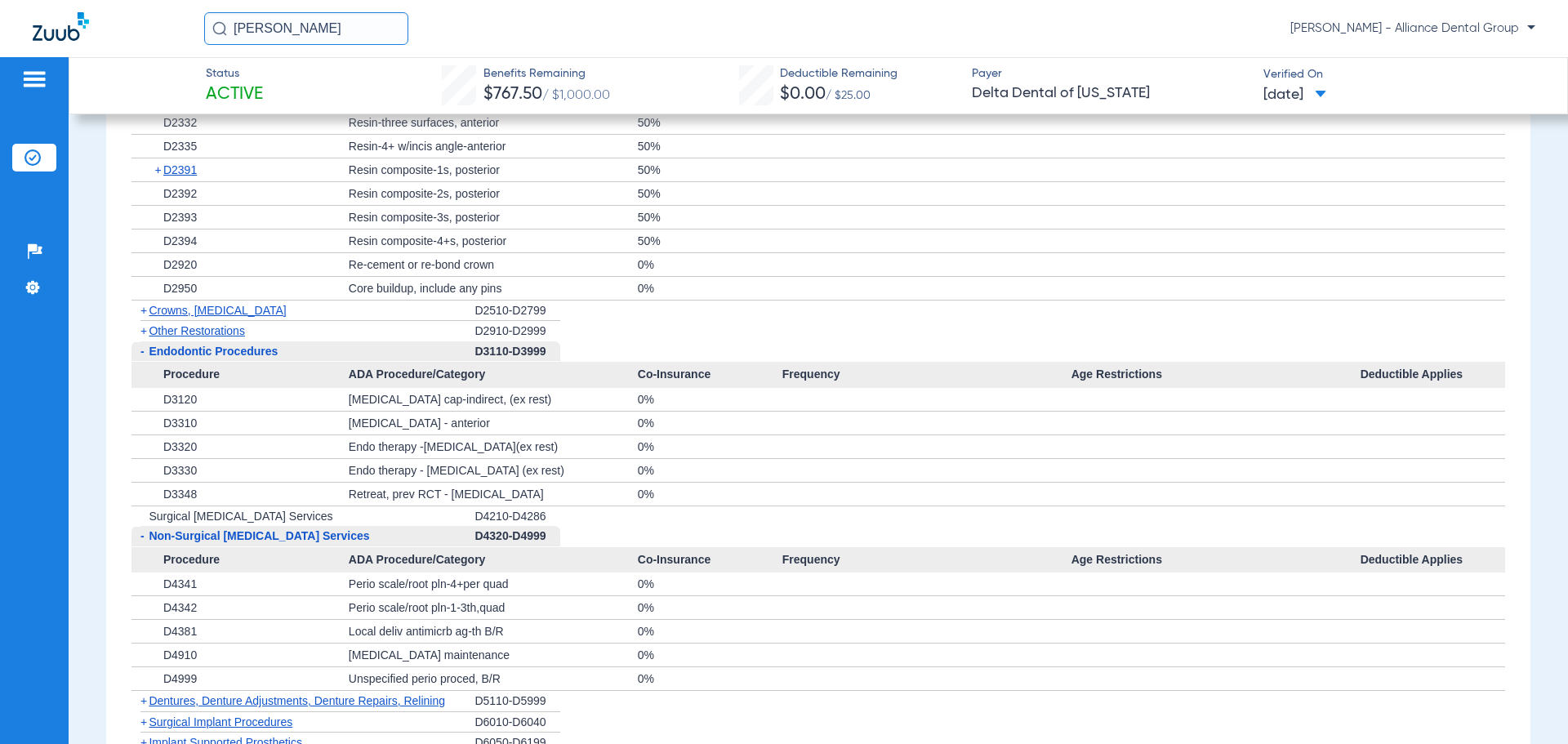
click at [238, 312] on span "Crowns, [MEDICAL_DATA]" at bounding box center [217, 311] width 137 height 13
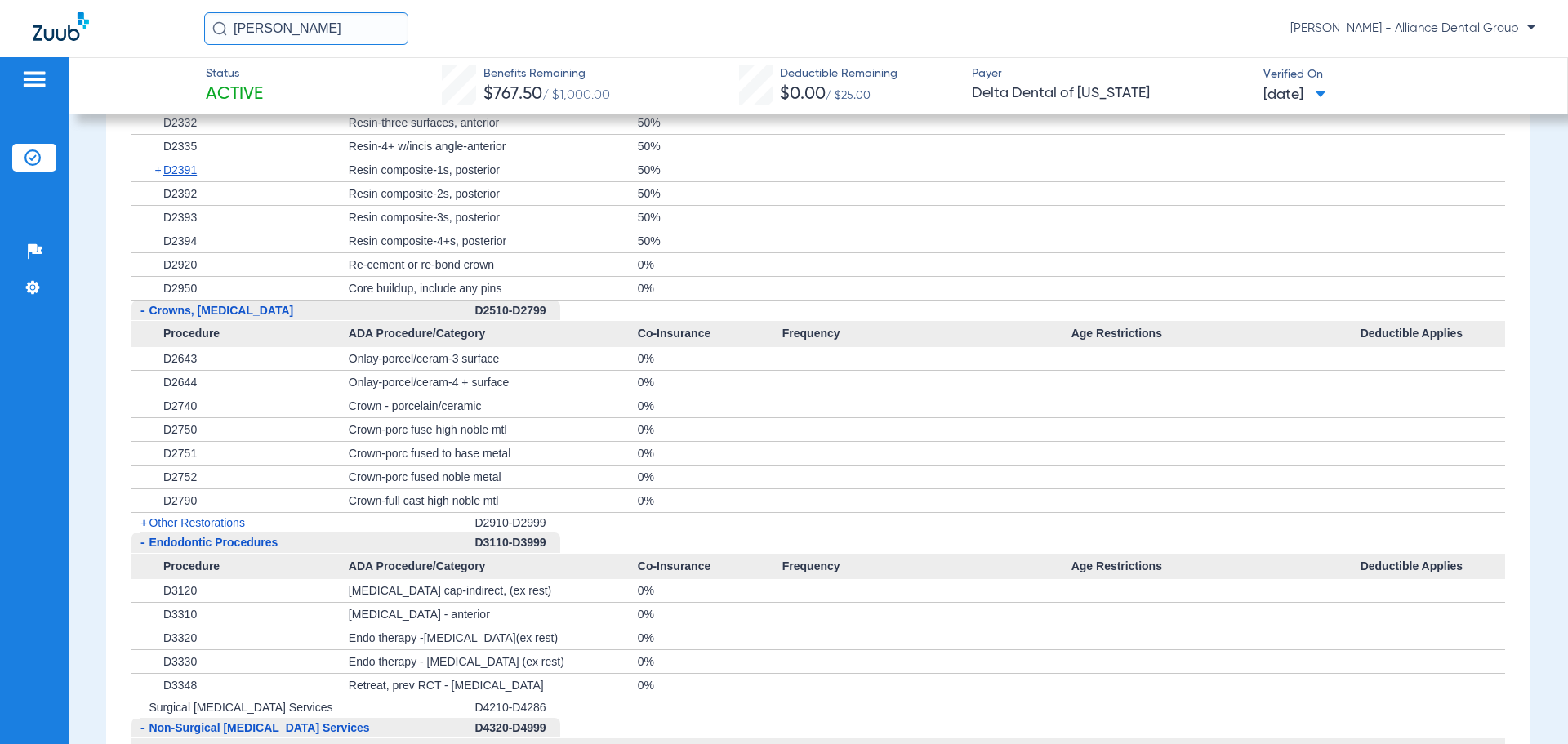
scroll to position [1878, 0]
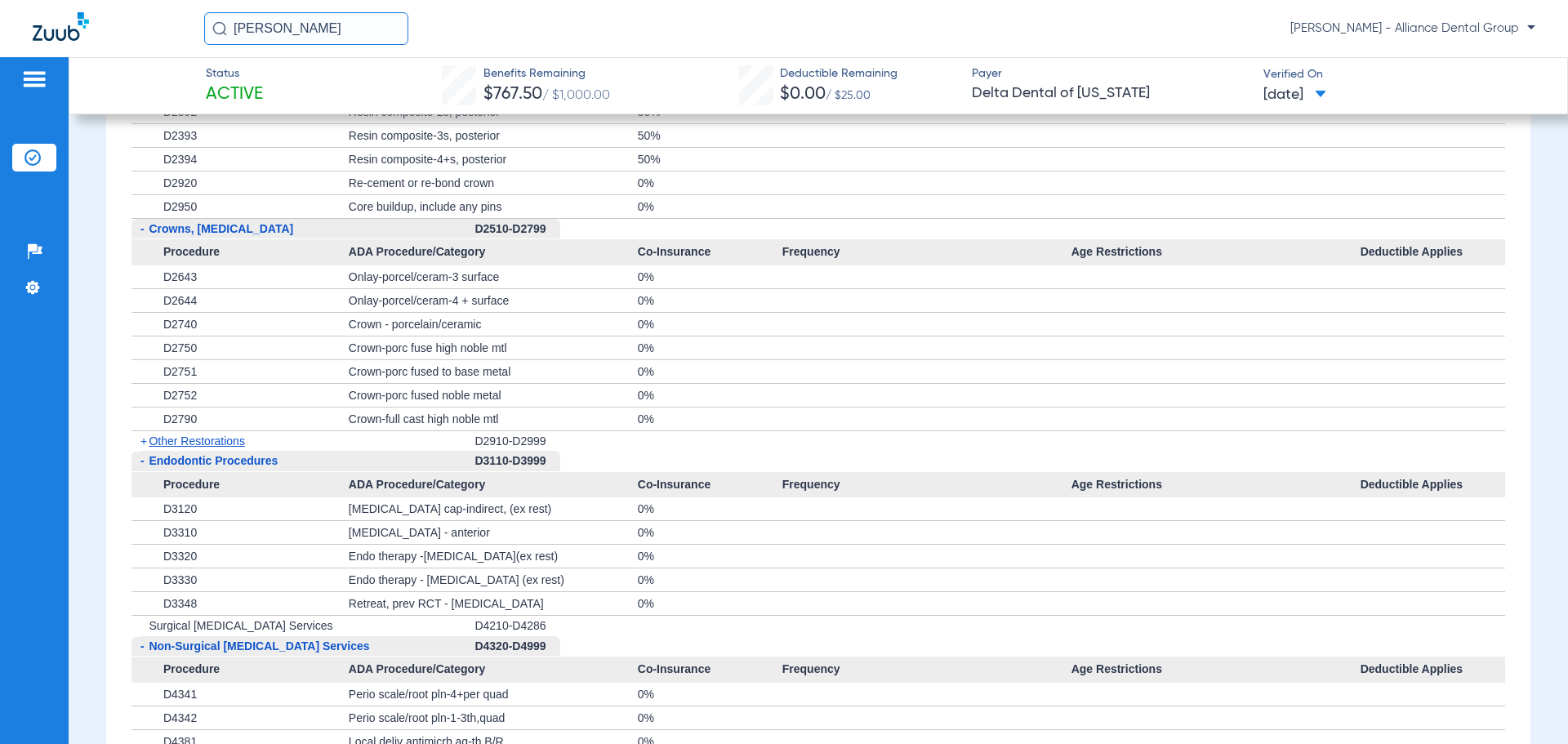
click at [234, 439] on span "Other Restorations" at bounding box center [196, 441] width 96 height 13
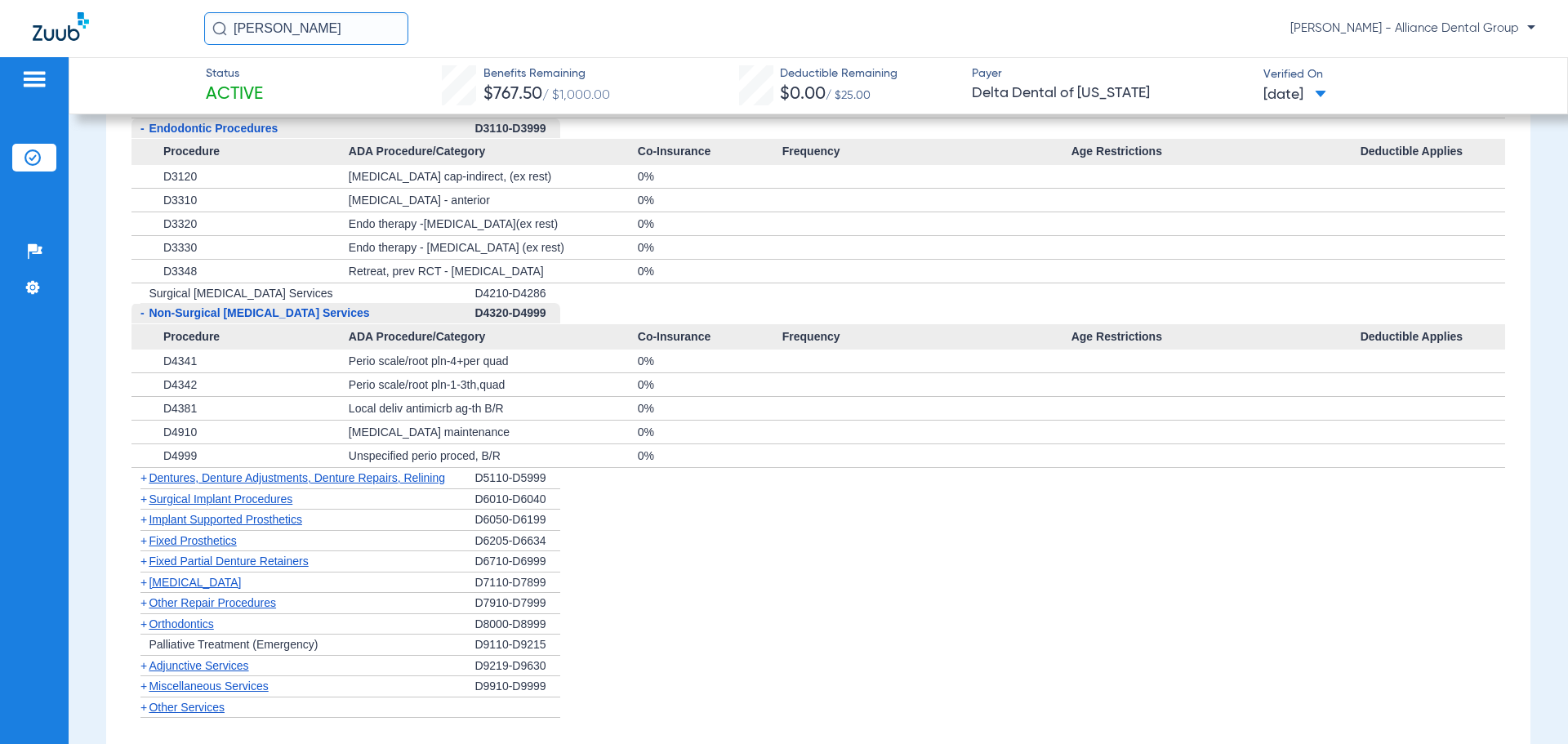
scroll to position [2368, 0]
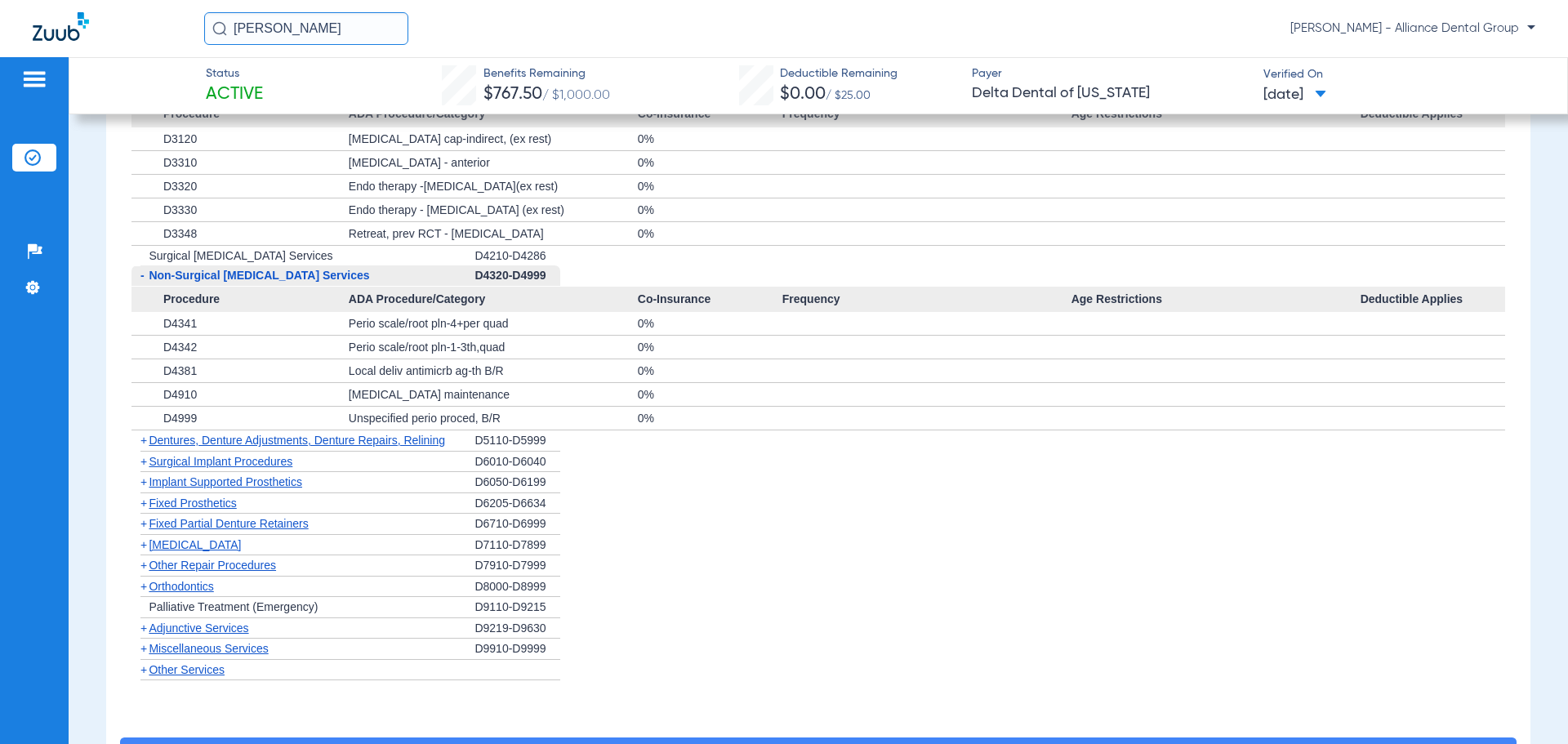
click at [295, 443] on span "Dentures, Denture Adjustments, Denture Repairs, Relining" at bounding box center [297, 440] width 297 height 13
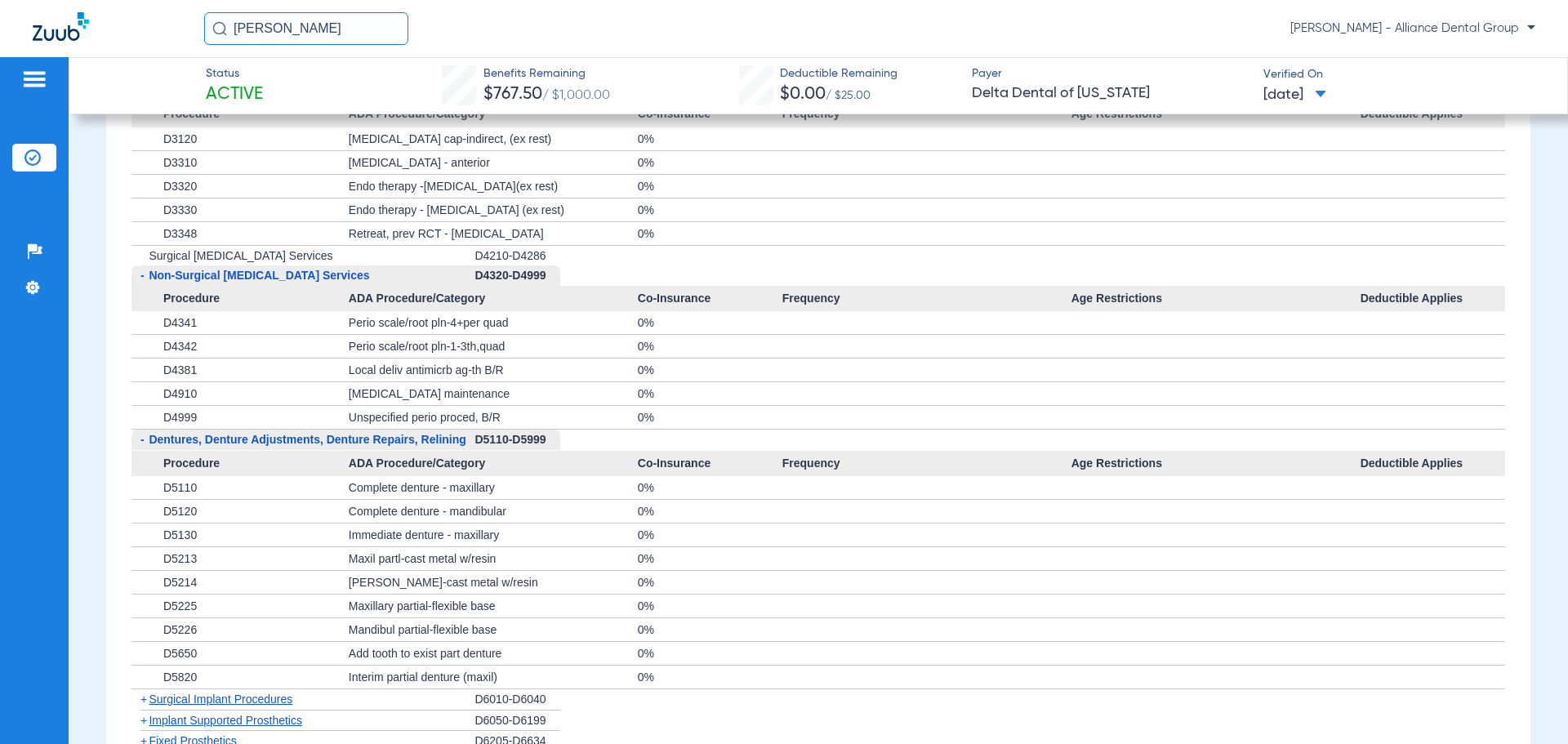
click at [295, 443] on span "Dentures, Denture Adjustments, Denture Repairs, Relining" at bounding box center [307, 439] width 317 height 13
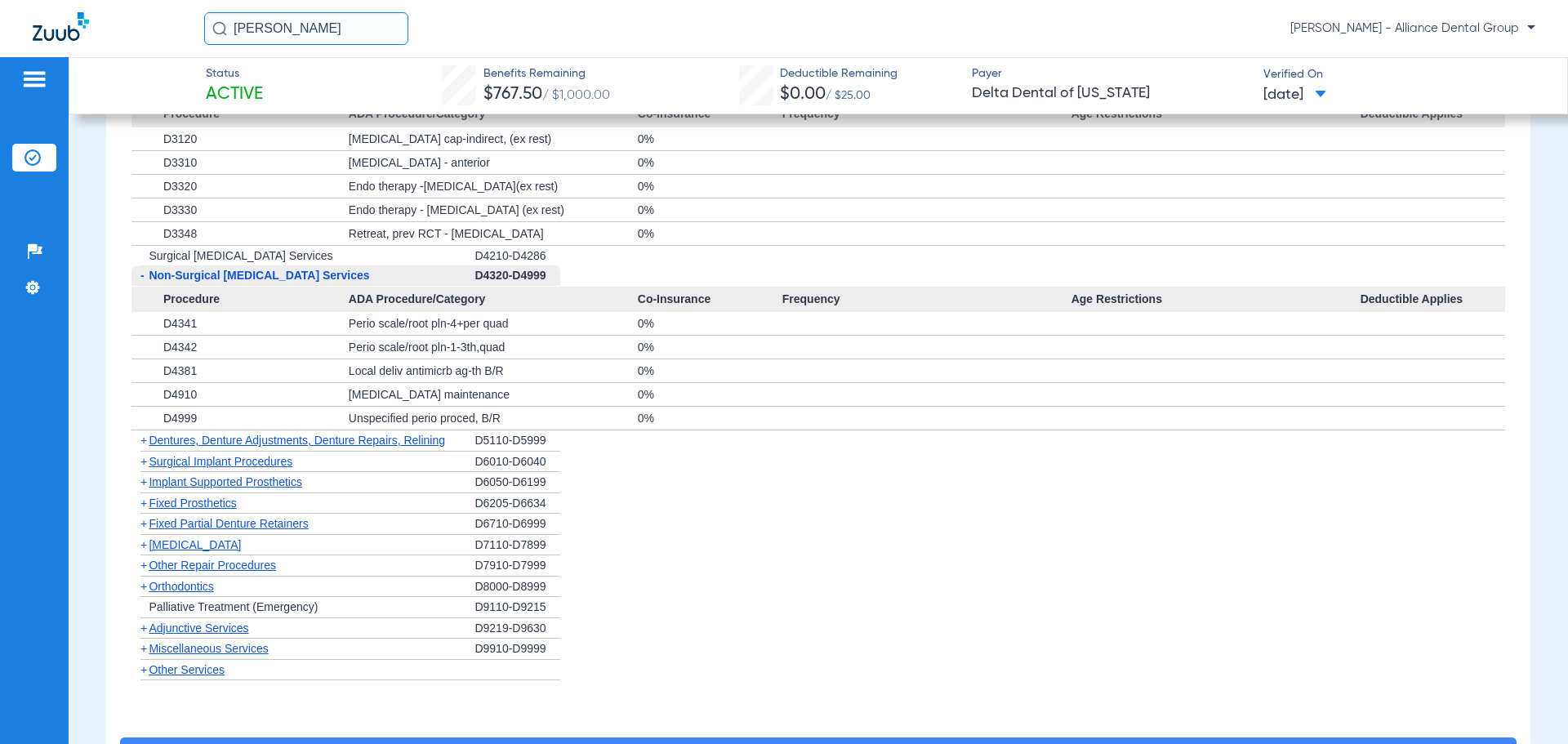
click at [270, 466] on span "Surgical Implant Procedures" at bounding box center [220, 462] width 144 height 13
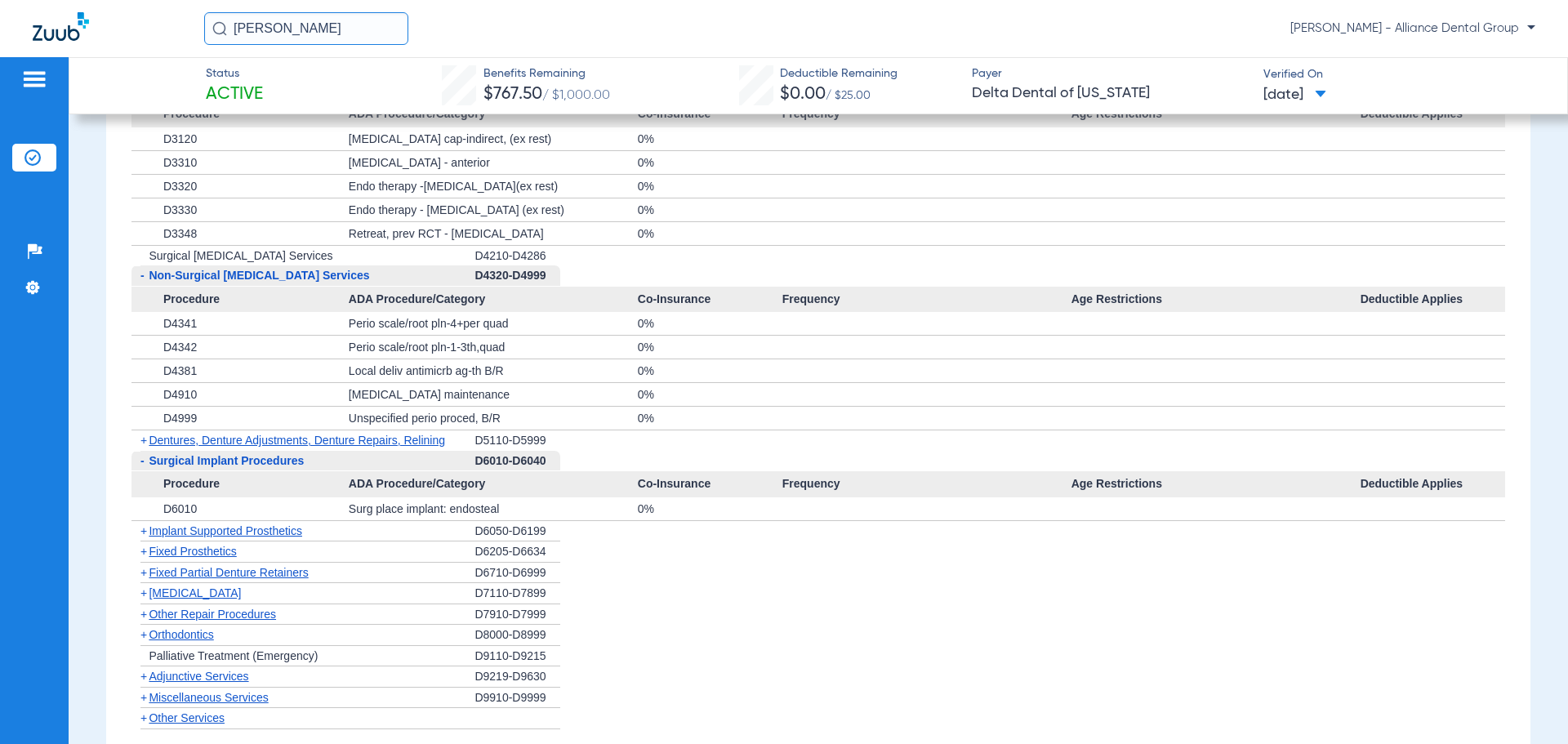
click at [270, 466] on span "Surgical Implant Procedures" at bounding box center [225, 461] width 155 height 13
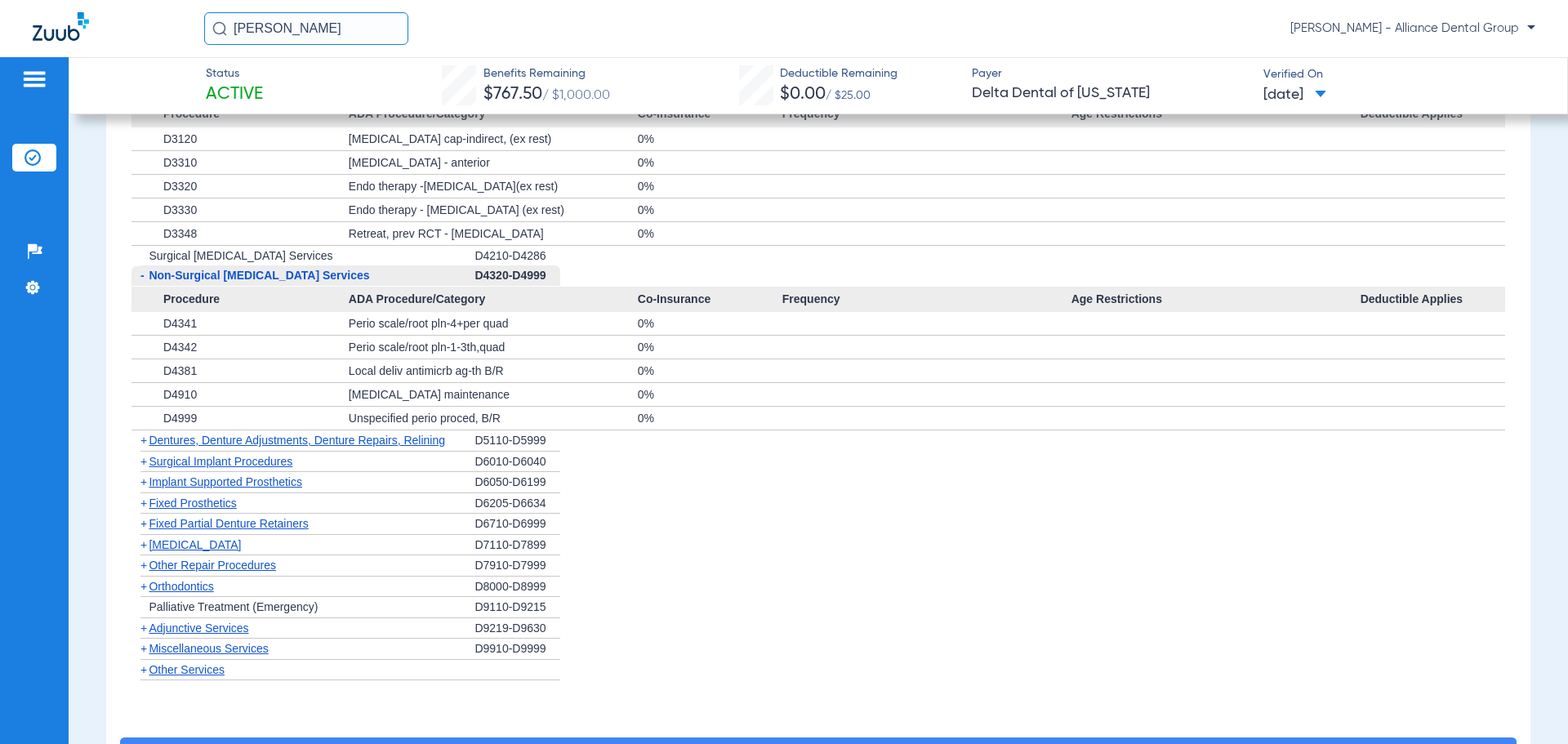
click at [206, 589] on span "Orthodontics" at bounding box center [180, 586] width 64 height 13
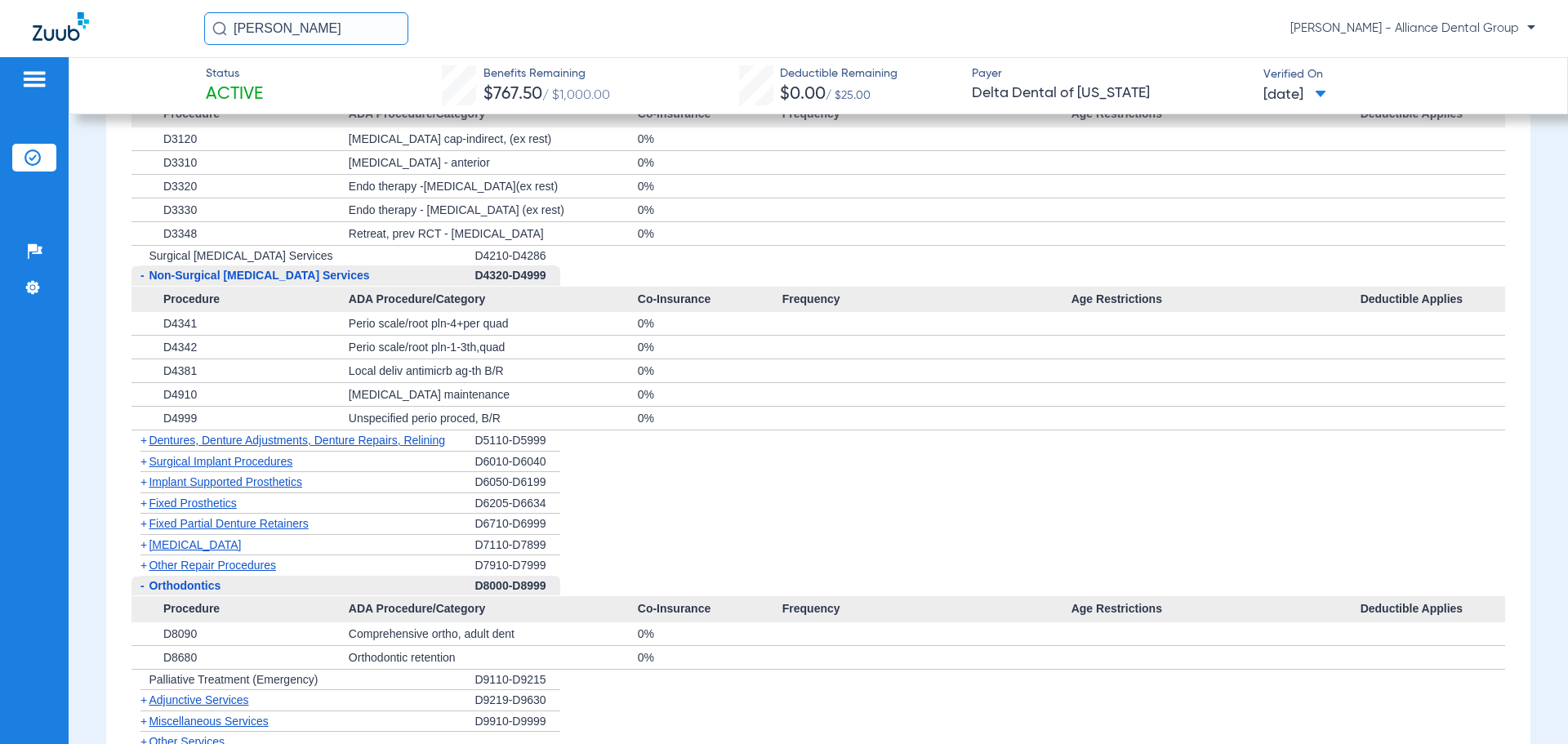
click at [206, 589] on span "Orthodontics" at bounding box center [184, 585] width 71 height 13
